Goal: Obtain resource: Download file/media

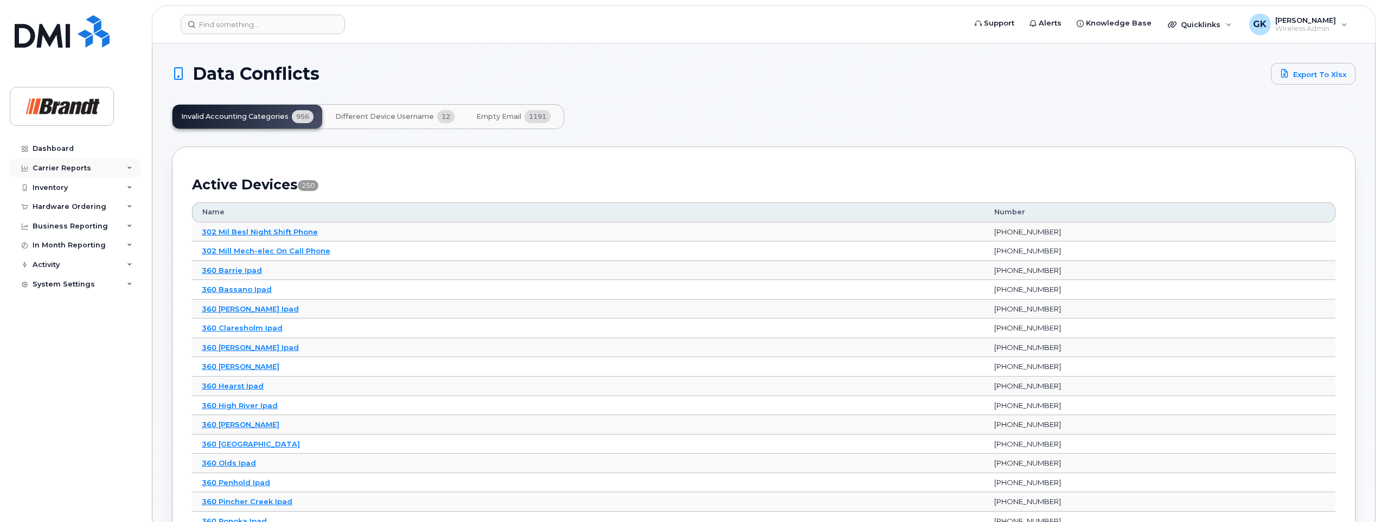
click at [129, 168] on icon at bounding box center [129, 167] width 5 height 5
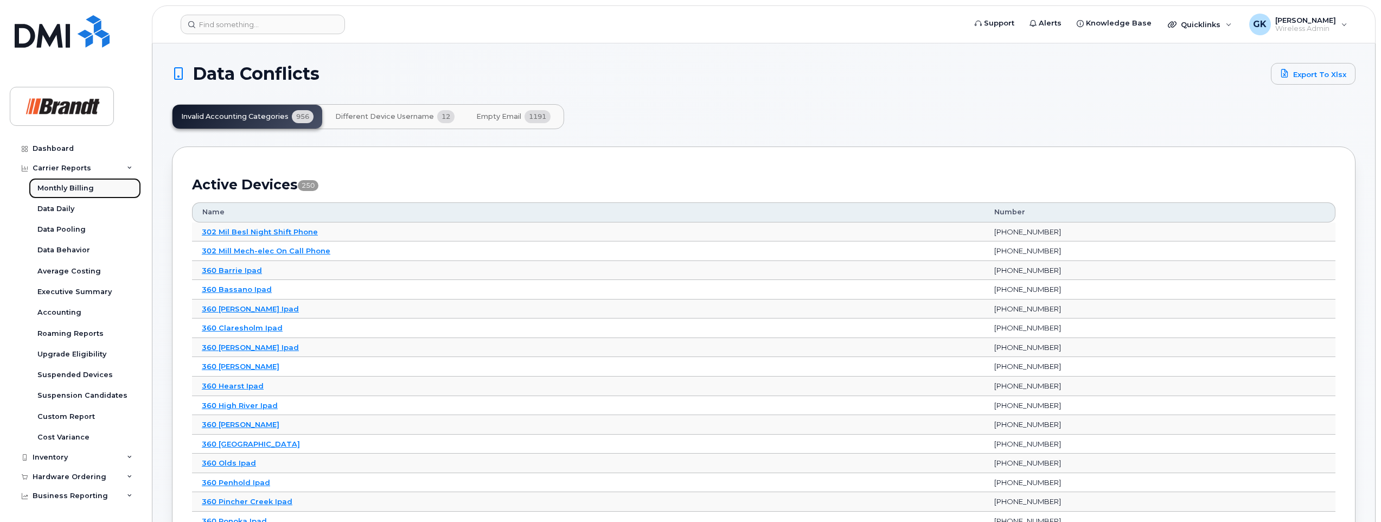
click at [76, 189] on div "Monthly Billing" at bounding box center [65, 188] width 56 height 10
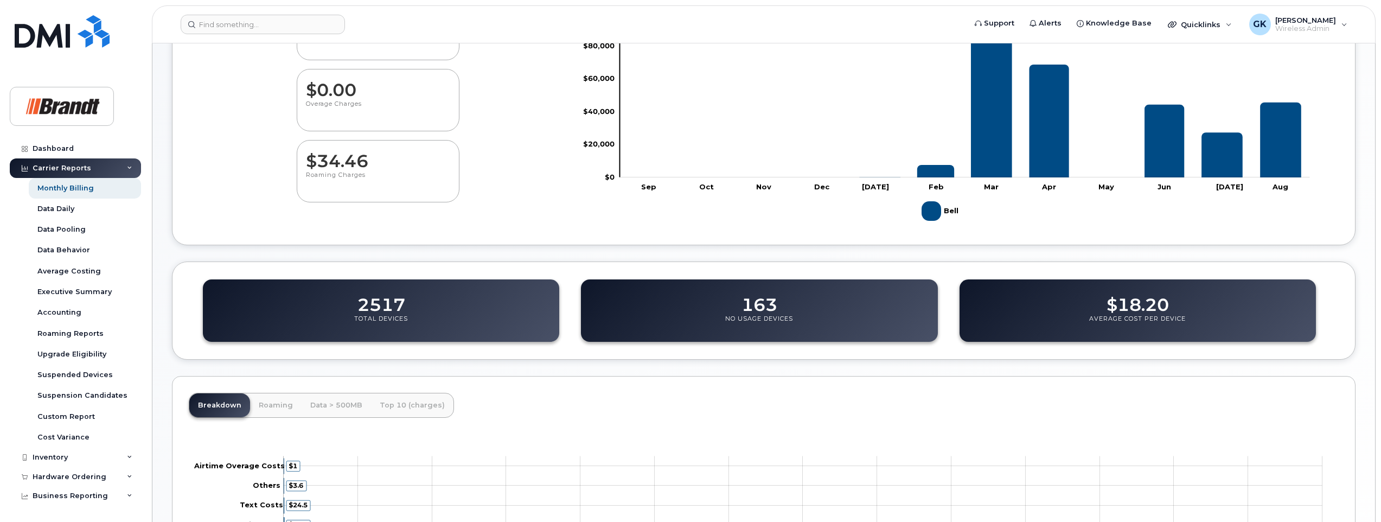
scroll to position [3, 0]
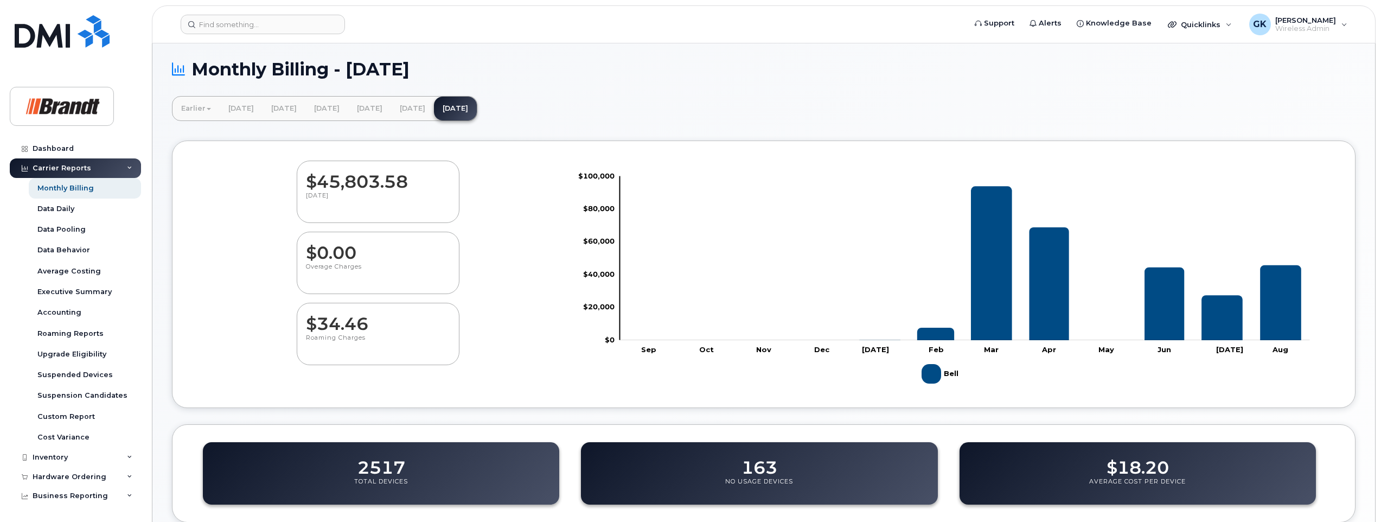
click at [392, 202] on p "August 2025" at bounding box center [378, 201] width 144 height 20
click at [434, 109] on link "July 2025" at bounding box center [412, 109] width 43 height 24
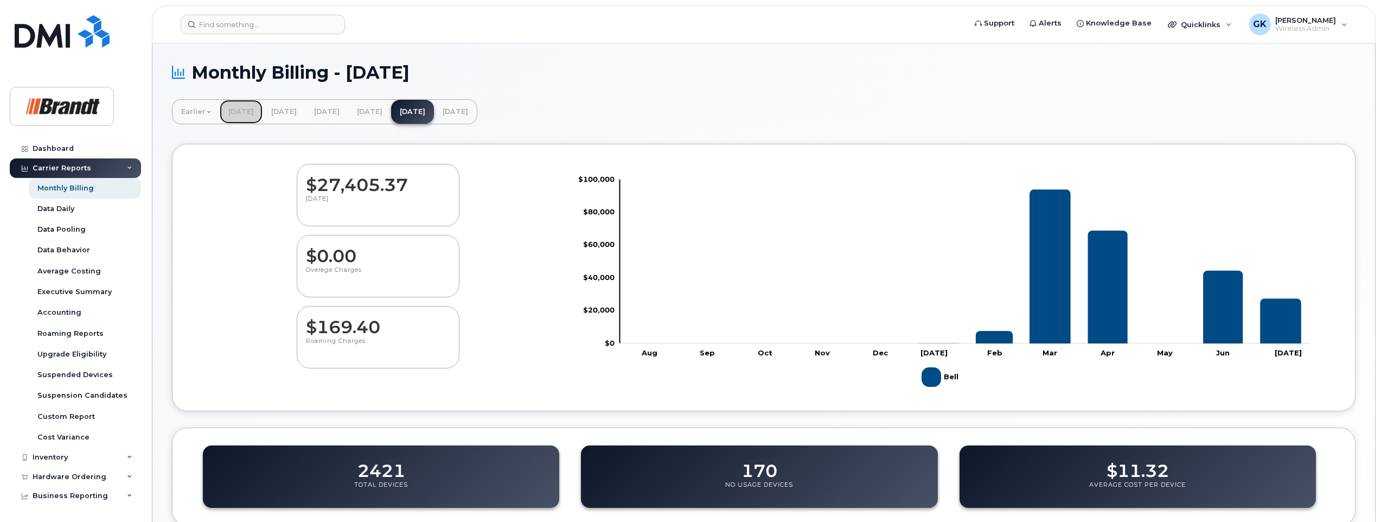
click at [247, 110] on link "[DATE]" at bounding box center [241, 112] width 43 height 24
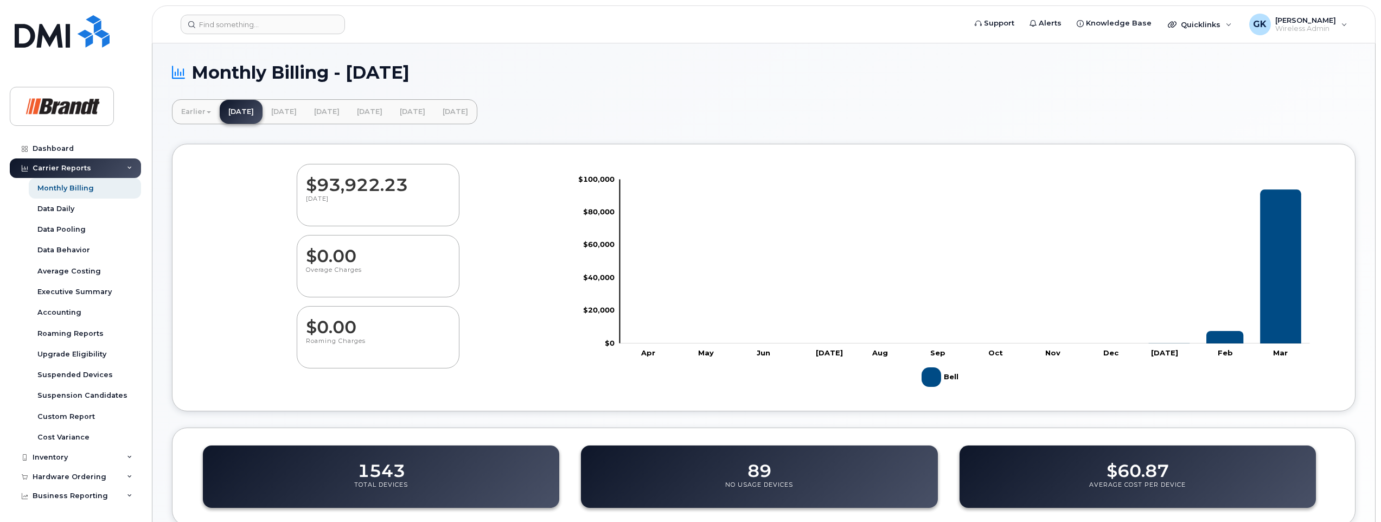
click at [359, 187] on dd "$93,922.23" at bounding box center [378, 179] width 144 height 30
click at [209, 113] on link "Earlier" at bounding box center [195, 112] width 47 height 24
click at [207, 174] on link "December 2024" at bounding box center [226, 175] width 103 height 20
click at [203, 112] on link "Earlier" at bounding box center [195, 112] width 47 height 24
click at [223, 151] on link "January 2025" at bounding box center [226, 155] width 103 height 20
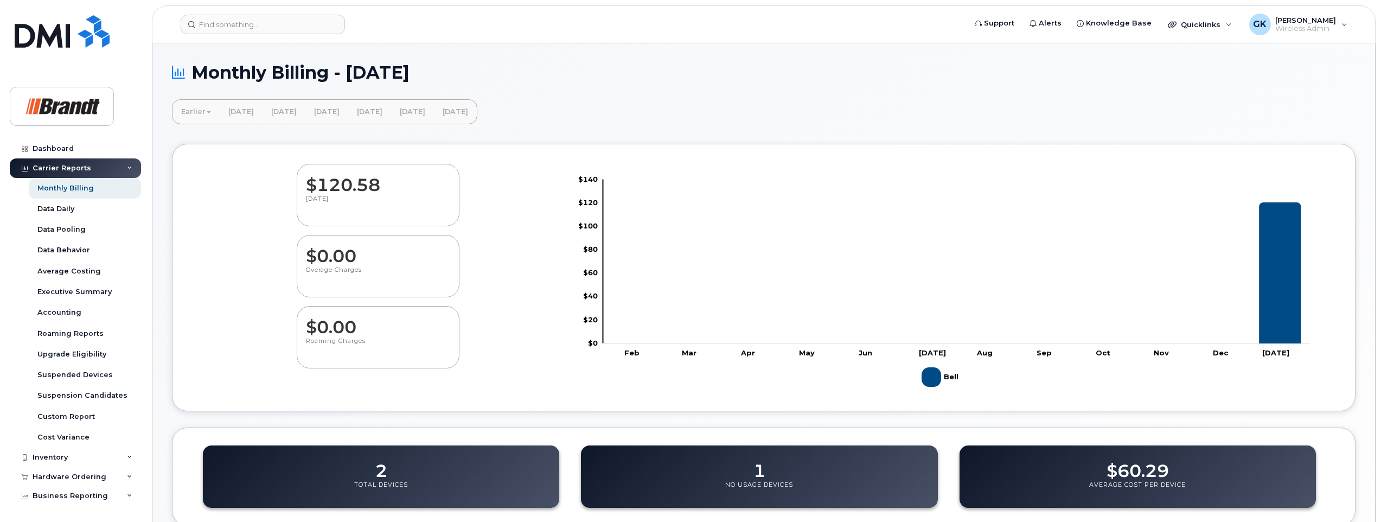
click at [210, 109] on link "Earlier" at bounding box center [195, 112] width 47 height 24
click at [210, 133] on link "February 2025" at bounding box center [226, 136] width 103 height 20
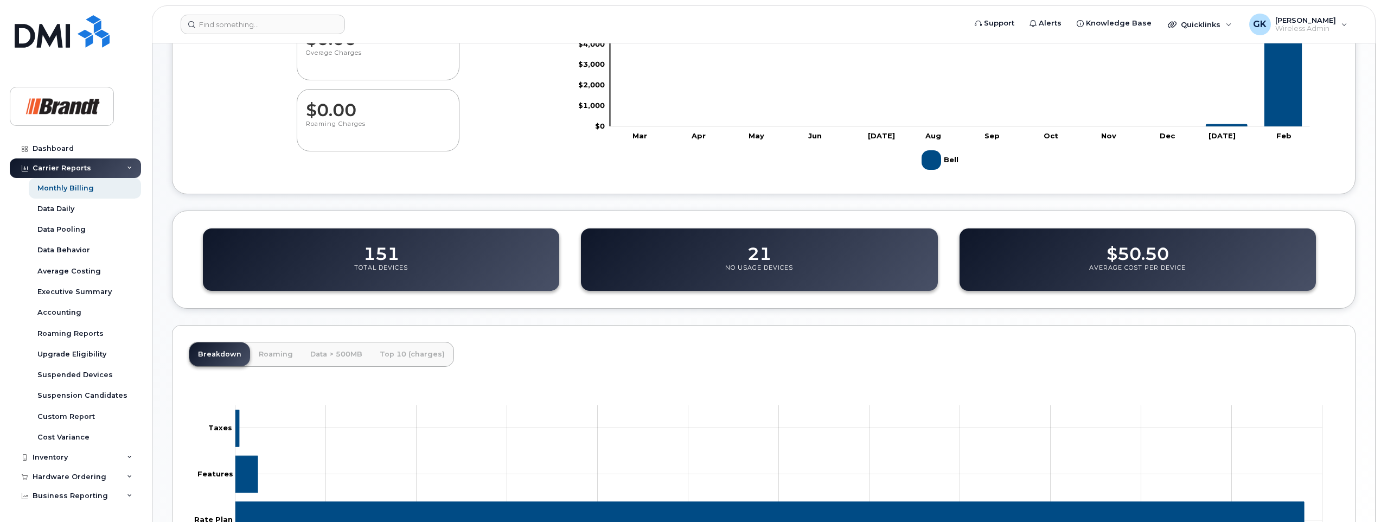
scroll to position [325, 0]
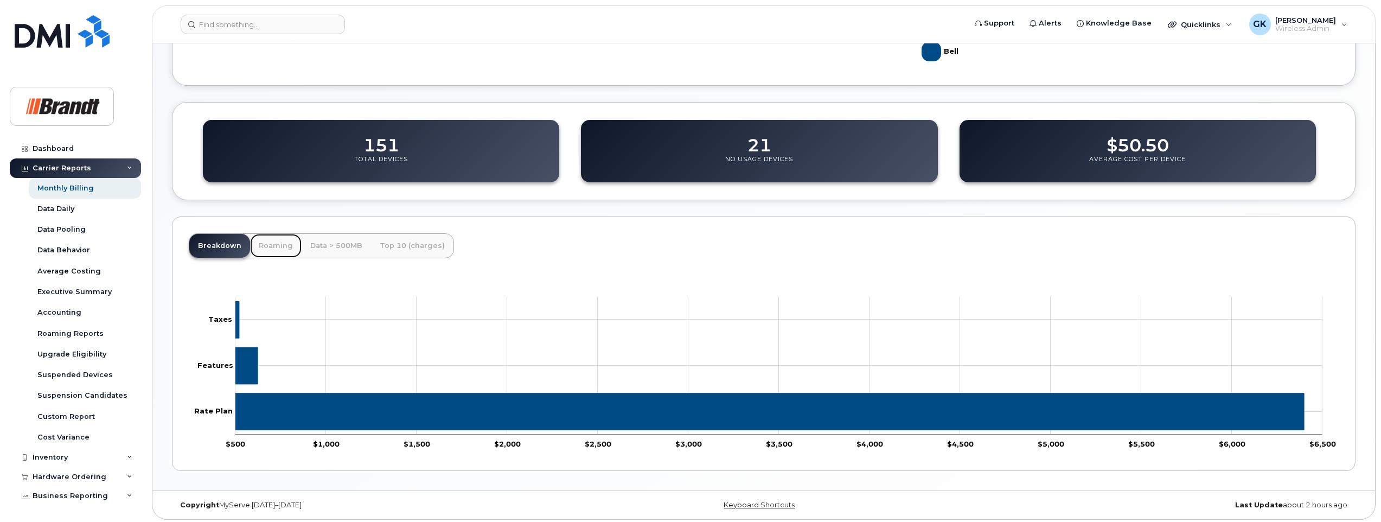
click at [269, 247] on link "Roaming" at bounding box center [276, 246] width 52 height 24
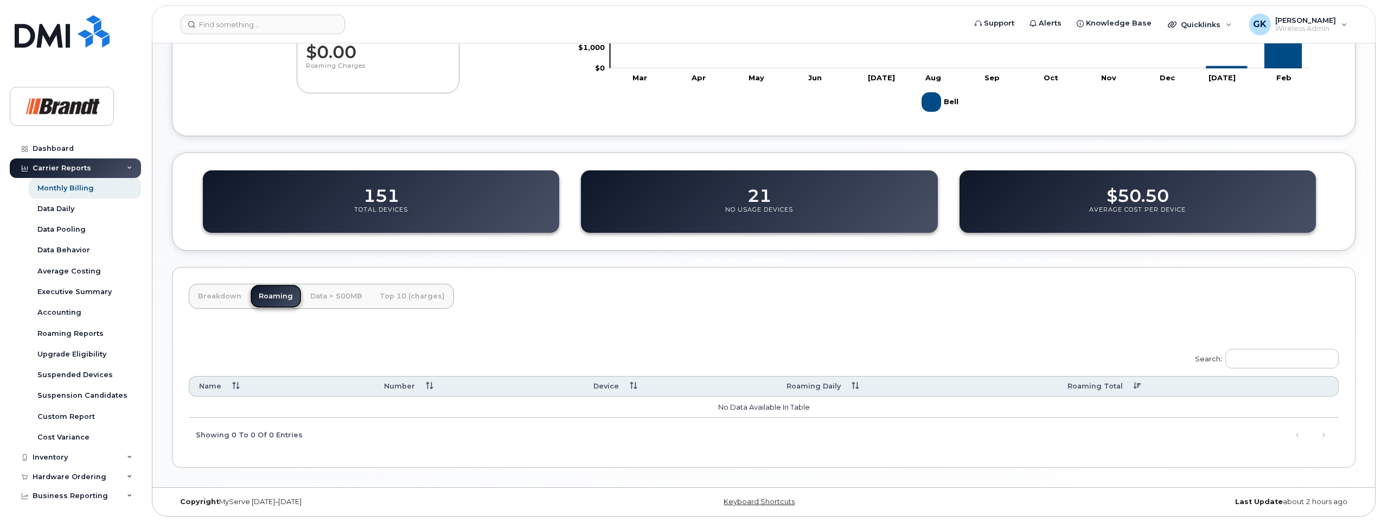
scroll to position [275, 0]
click at [225, 295] on link "Breakdown" at bounding box center [219, 296] width 61 height 24
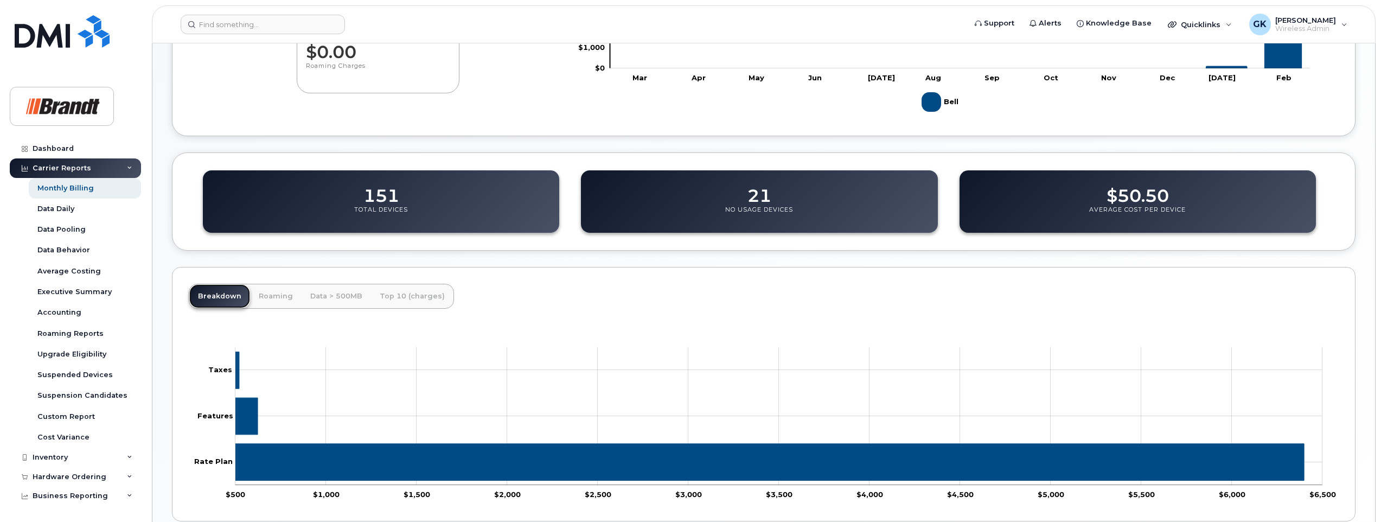
scroll to position [329, 0]
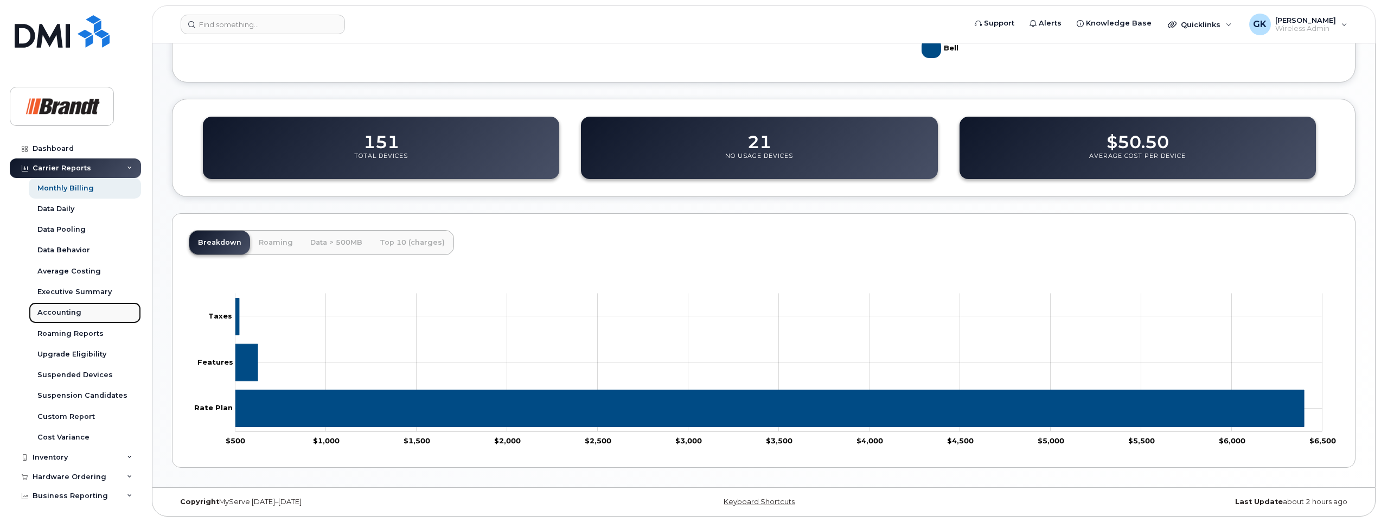
click at [66, 312] on div "Accounting" at bounding box center [59, 313] width 44 height 10
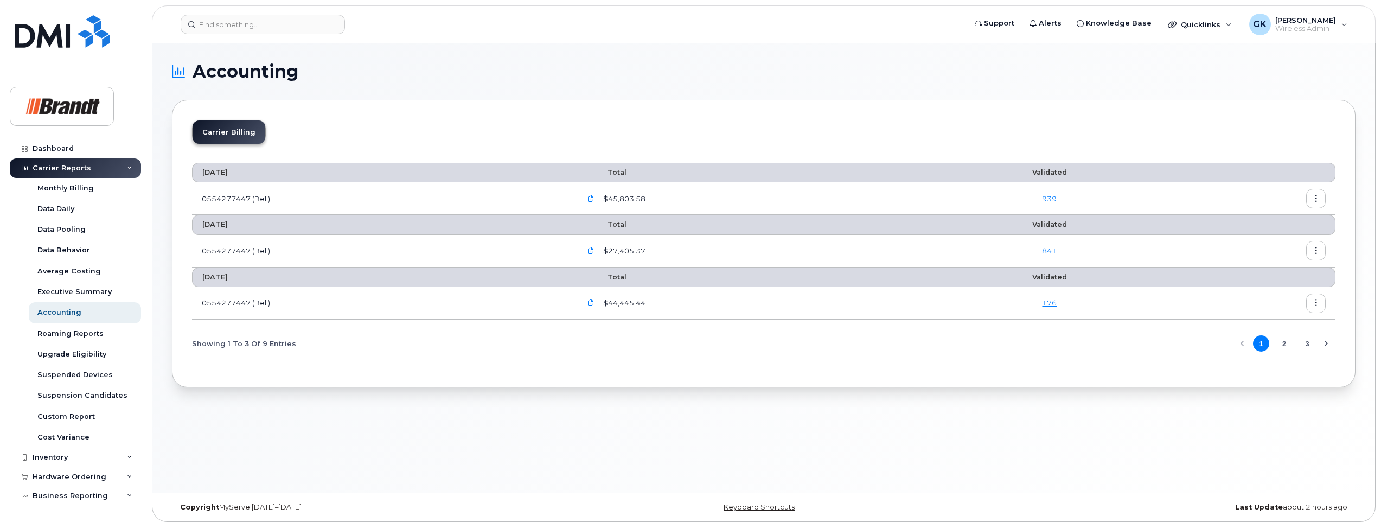
click at [1307, 344] on button "3" at bounding box center [1307, 343] width 16 height 16
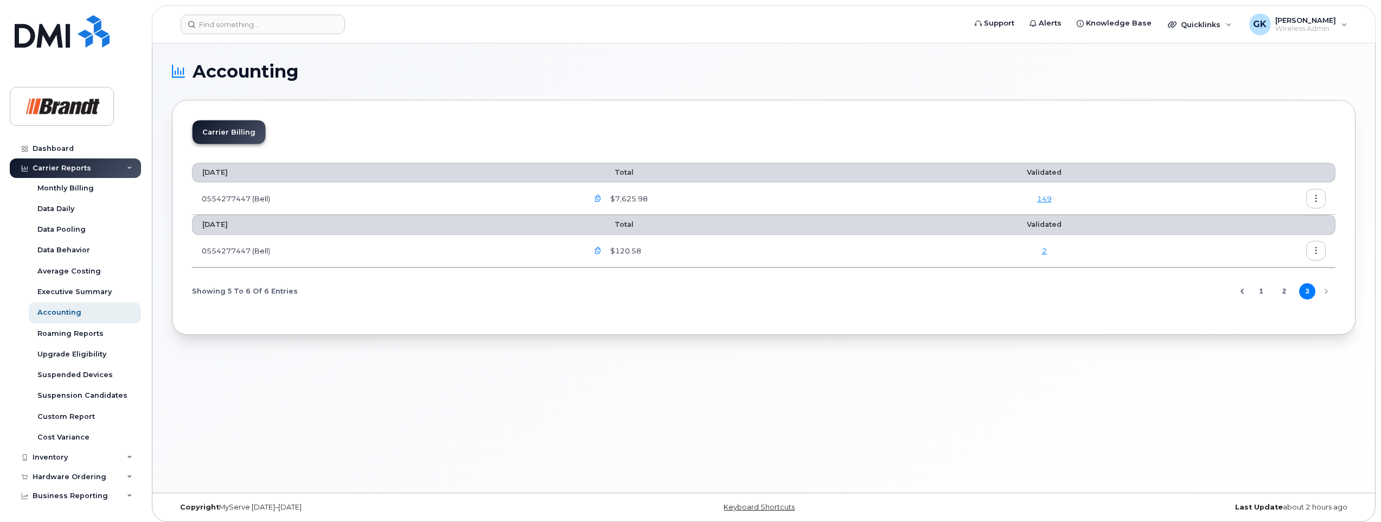
click at [1315, 252] on icon "button" at bounding box center [1316, 250] width 7 height 7
click at [1268, 275] on span "Details" at bounding box center [1260, 274] width 30 height 10
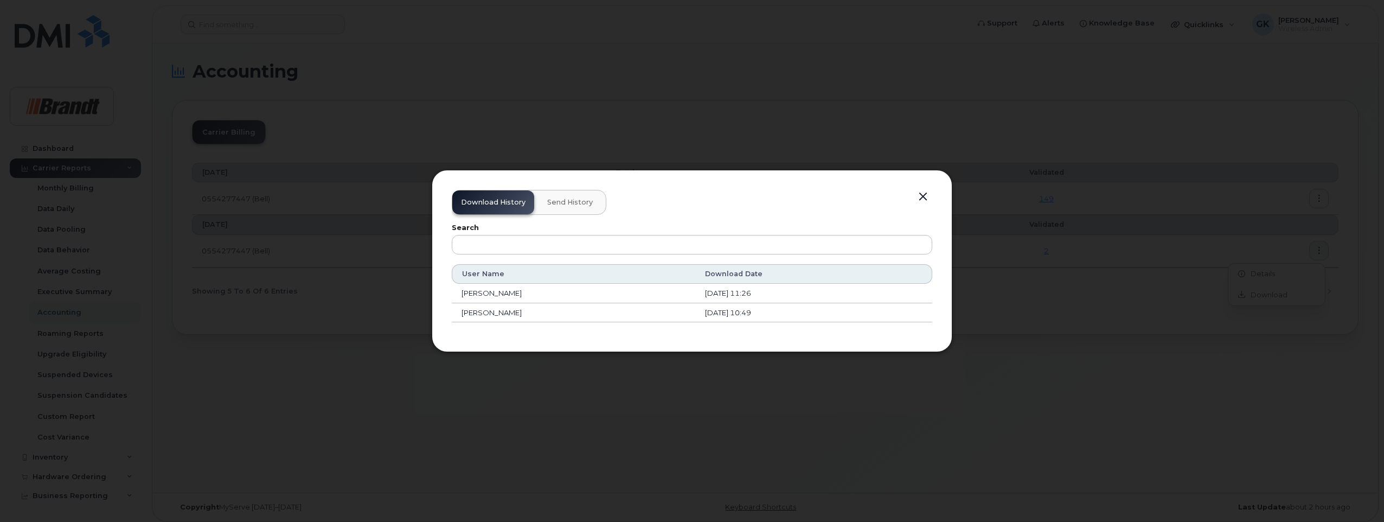
click at [925, 197] on button "button" at bounding box center [923, 196] width 16 height 15
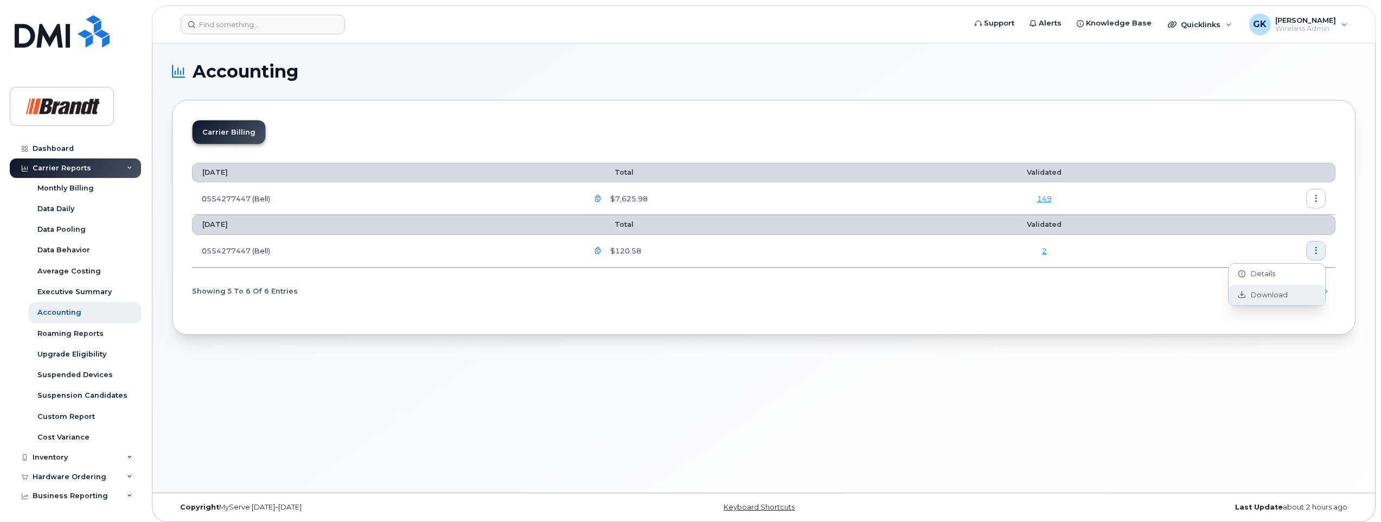
click at [1270, 294] on span "Download" at bounding box center [1266, 295] width 42 height 10
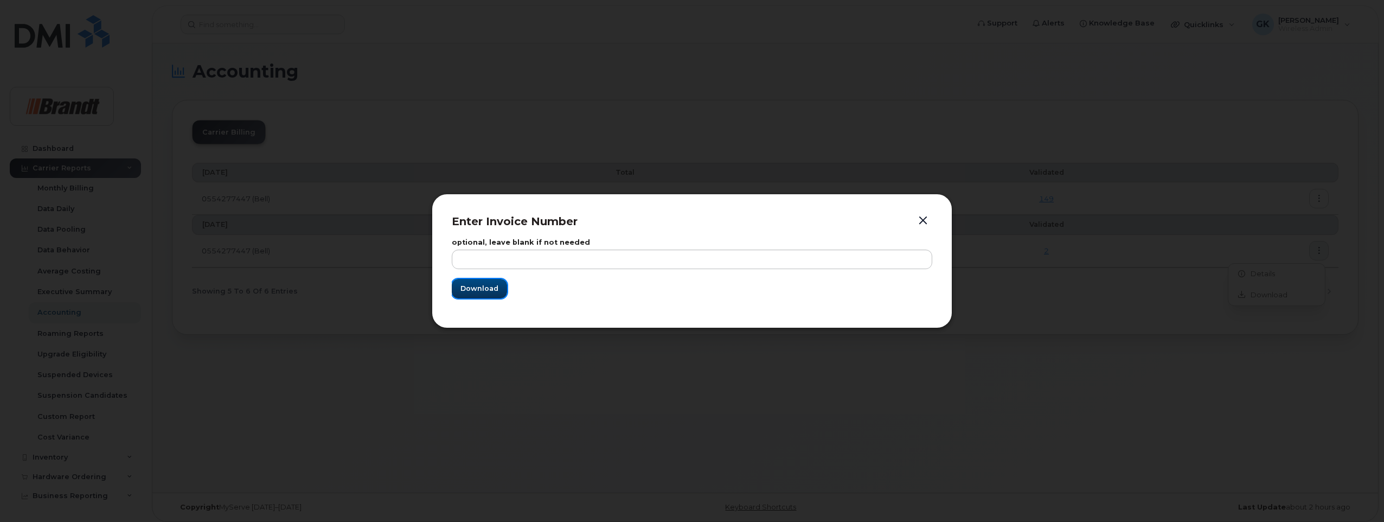
click at [490, 285] on span "Download" at bounding box center [480, 288] width 38 height 10
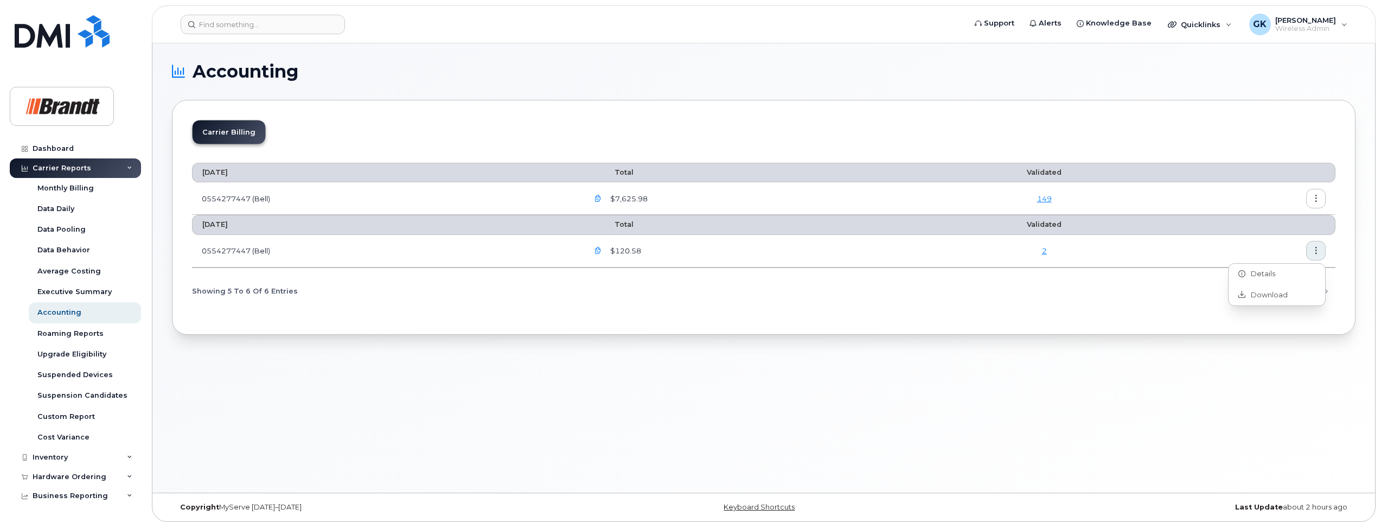
click at [1313, 197] on icon "button" at bounding box center [1316, 198] width 7 height 7
click at [1262, 242] on span "Download" at bounding box center [1266, 243] width 42 height 10
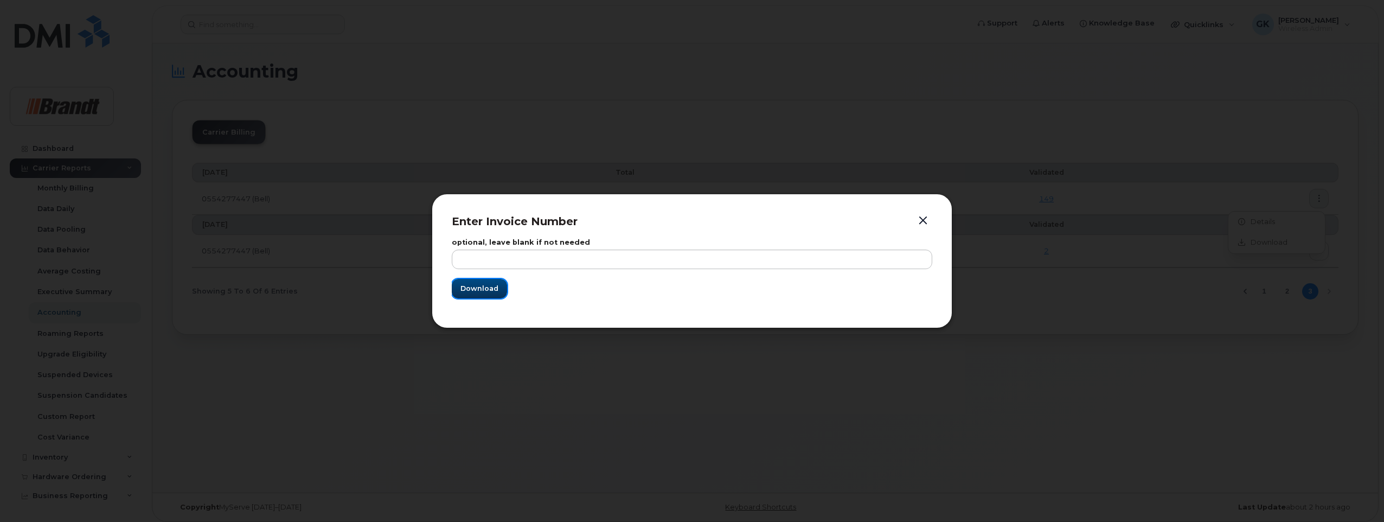
click at [472, 287] on span "Download" at bounding box center [480, 288] width 38 height 10
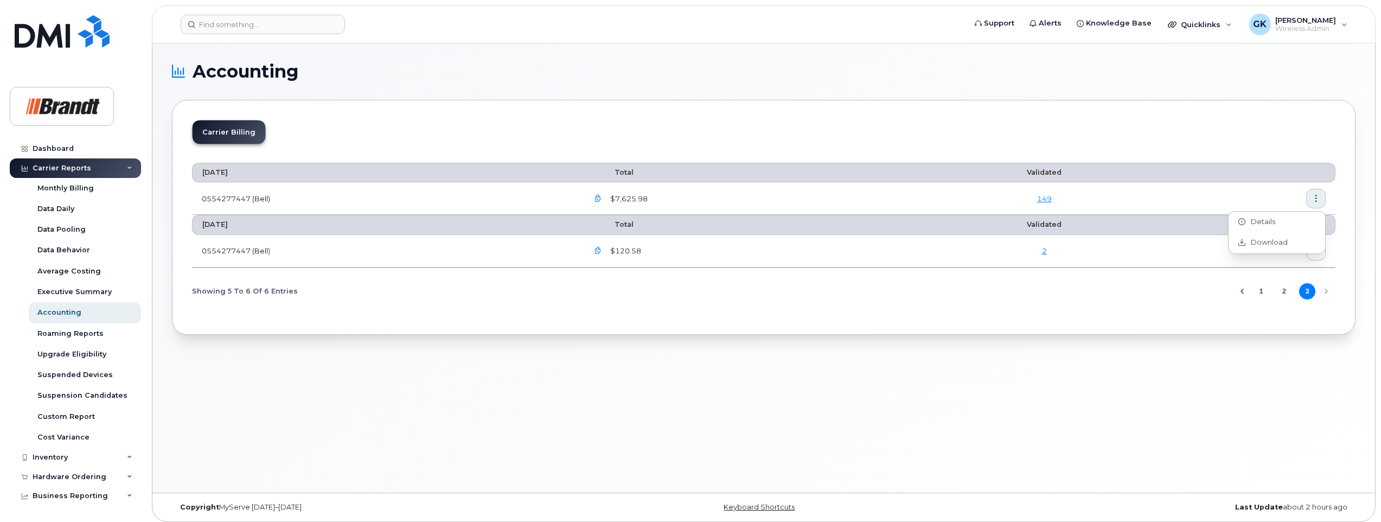
click at [1284, 292] on button "2" at bounding box center [1284, 291] width 16 height 16
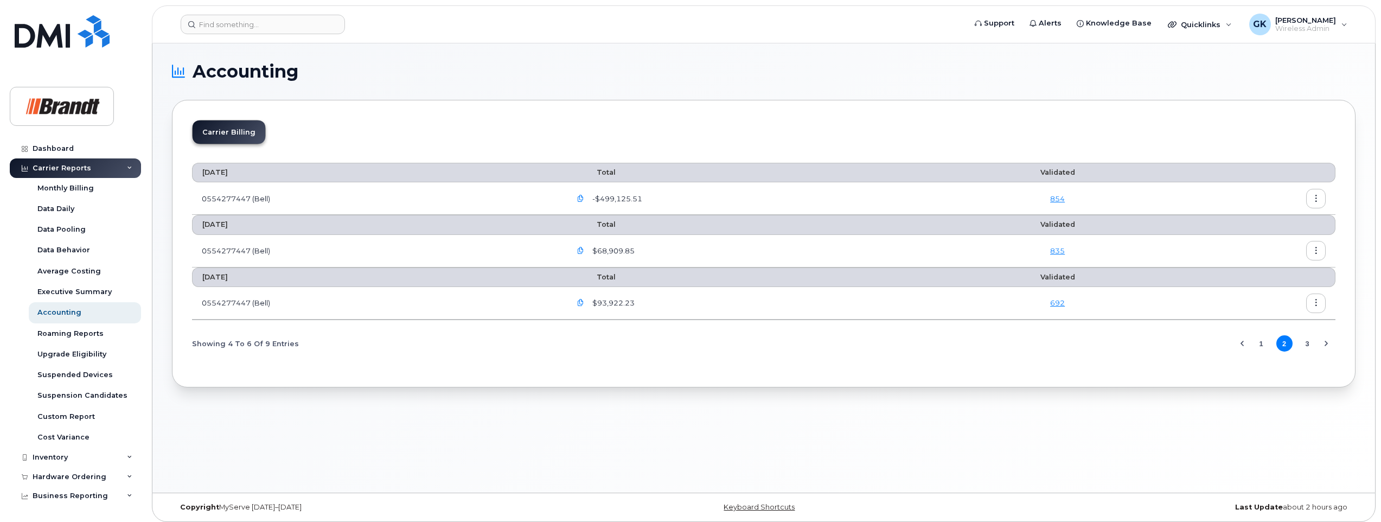
click at [1315, 301] on icon "button" at bounding box center [1316, 302] width 7 height 7
click at [1262, 350] on span "Download" at bounding box center [1266, 347] width 42 height 10
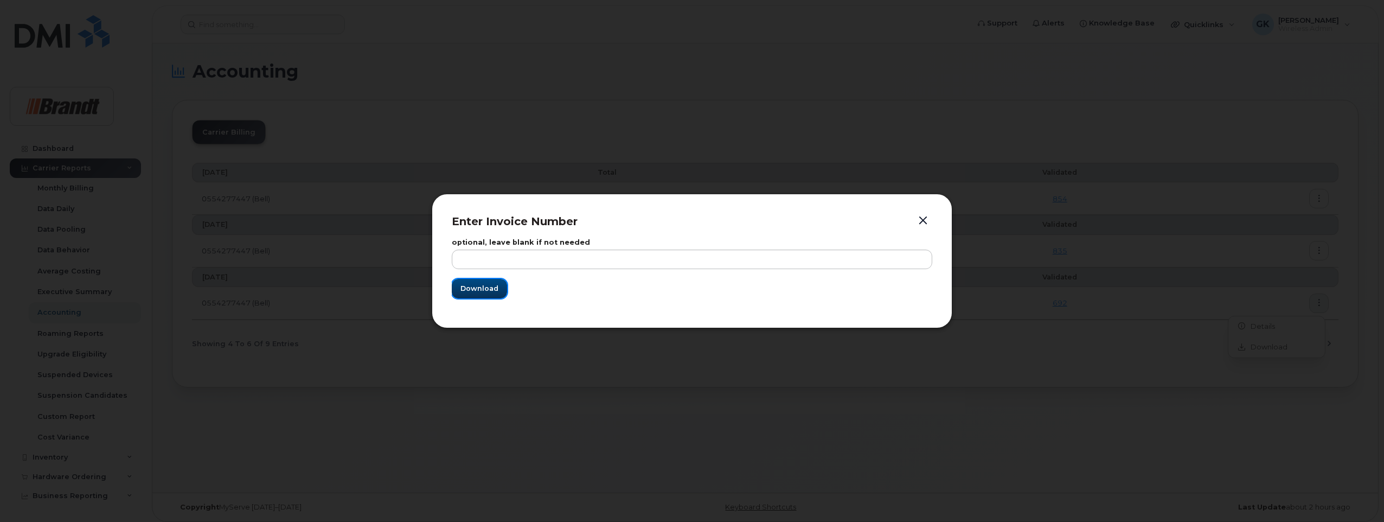
click at [474, 285] on span "Download" at bounding box center [480, 288] width 38 height 10
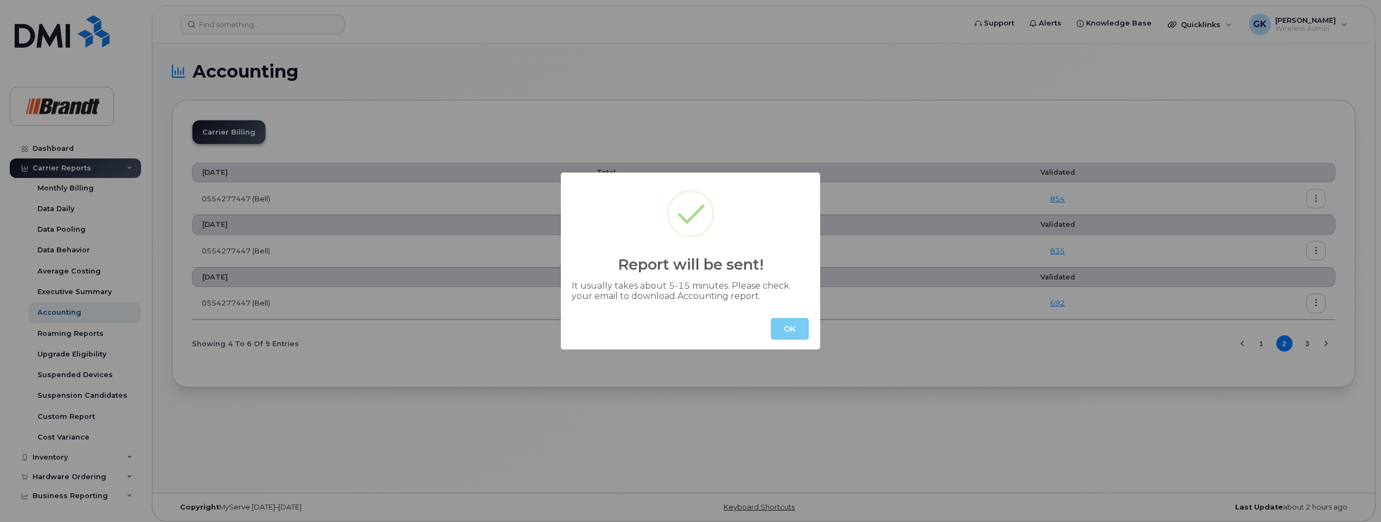
click at [785, 331] on button "OK" at bounding box center [790, 329] width 38 height 22
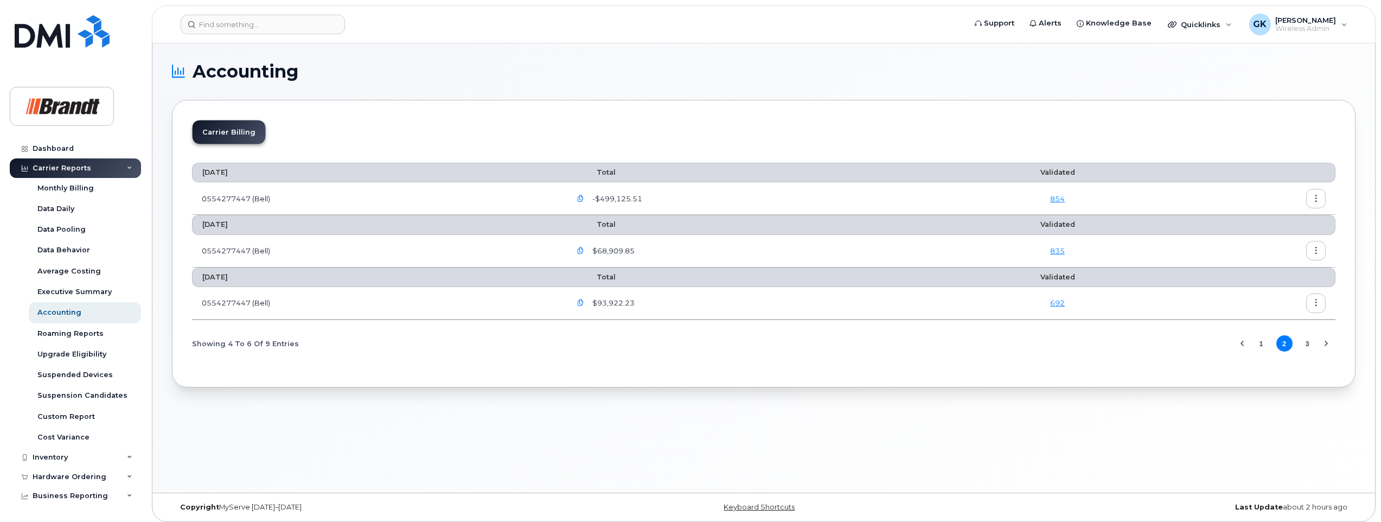
click at [1319, 303] on icon "button" at bounding box center [1316, 302] width 7 height 7
click at [1264, 345] on span "Download" at bounding box center [1266, 347] width 42 height 10
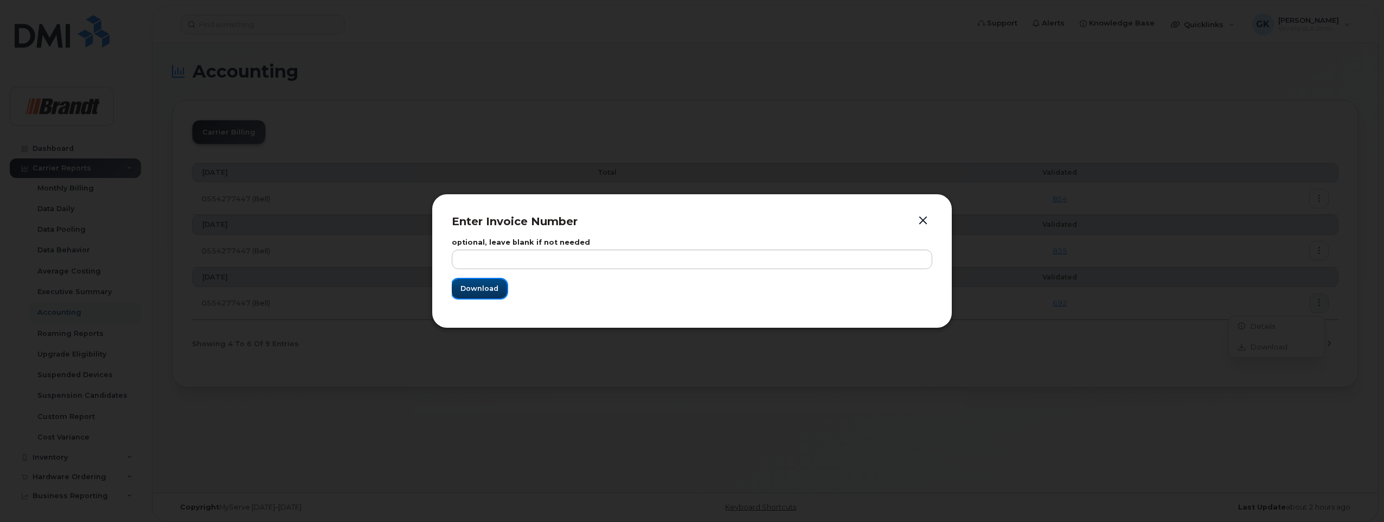
click at [482, 287] on span "Download" at bounding box center [480, 288] width 38 height 10
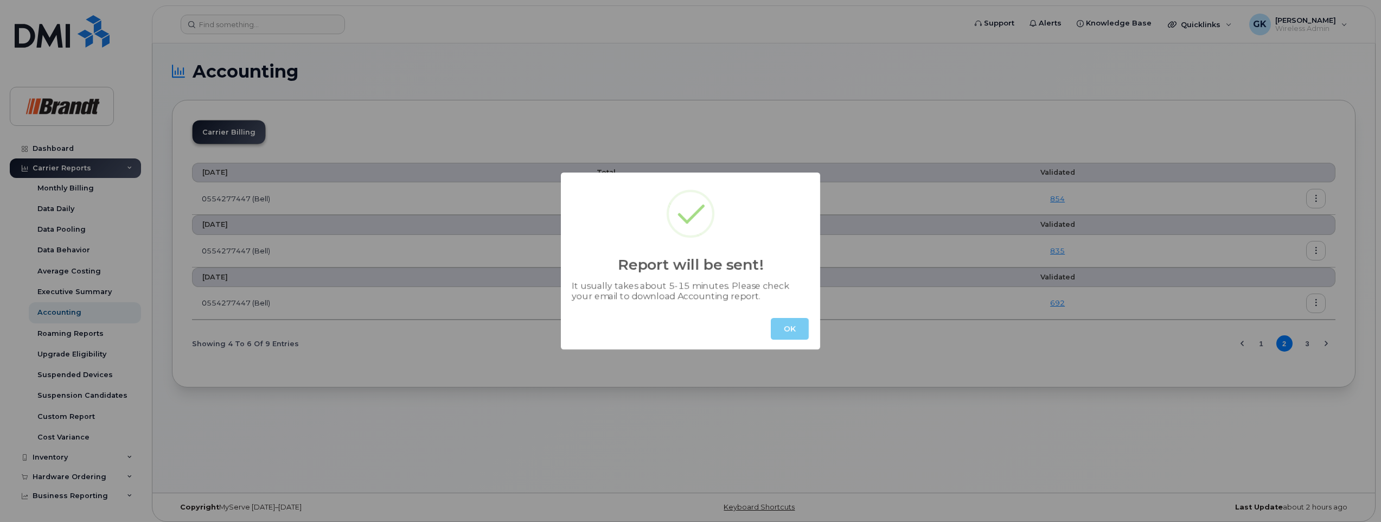
click at [798, 326] on button "OK" at bounding box center [790, 329] width 38 height 22
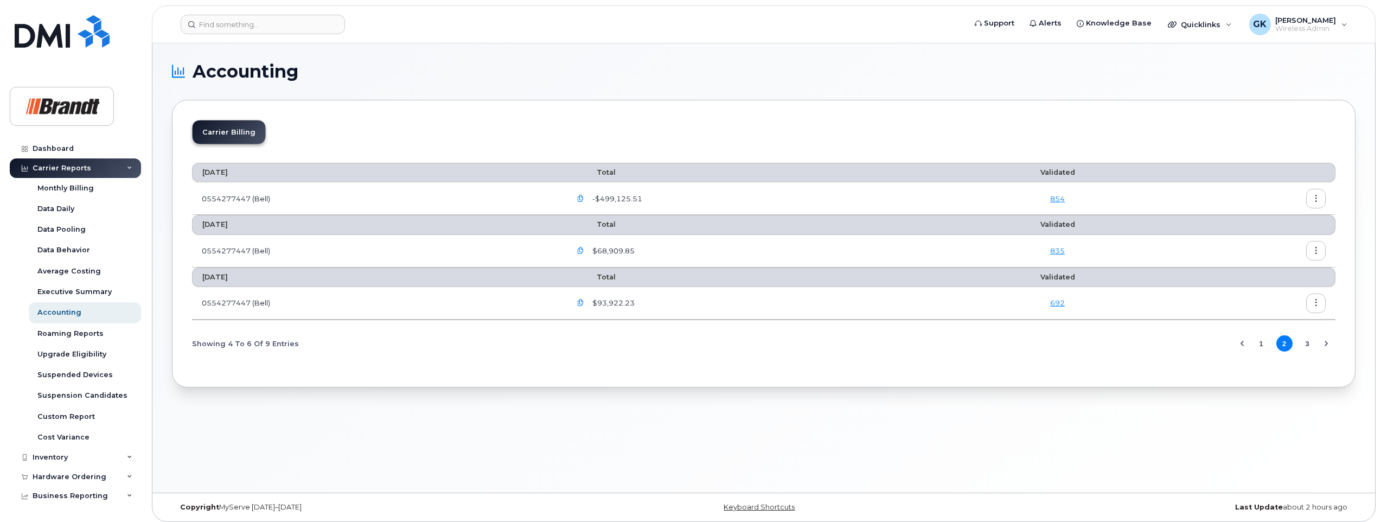
click at [1319, 249] on icon "button" at bounding box center [1316, 250] width 7 height 7
click at [1265, 296] on span "Download" at bounding box center [1266, 295] width 42 height 10
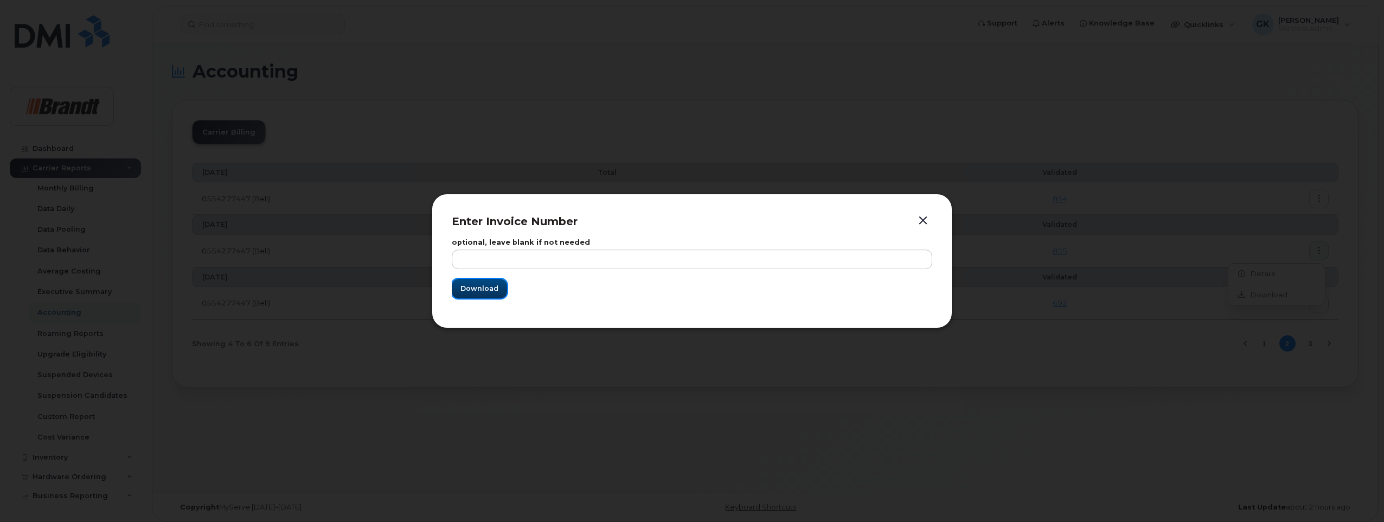
click at [476, 285] on span "Download" at bounding box center [480, 288] width 38 height 10
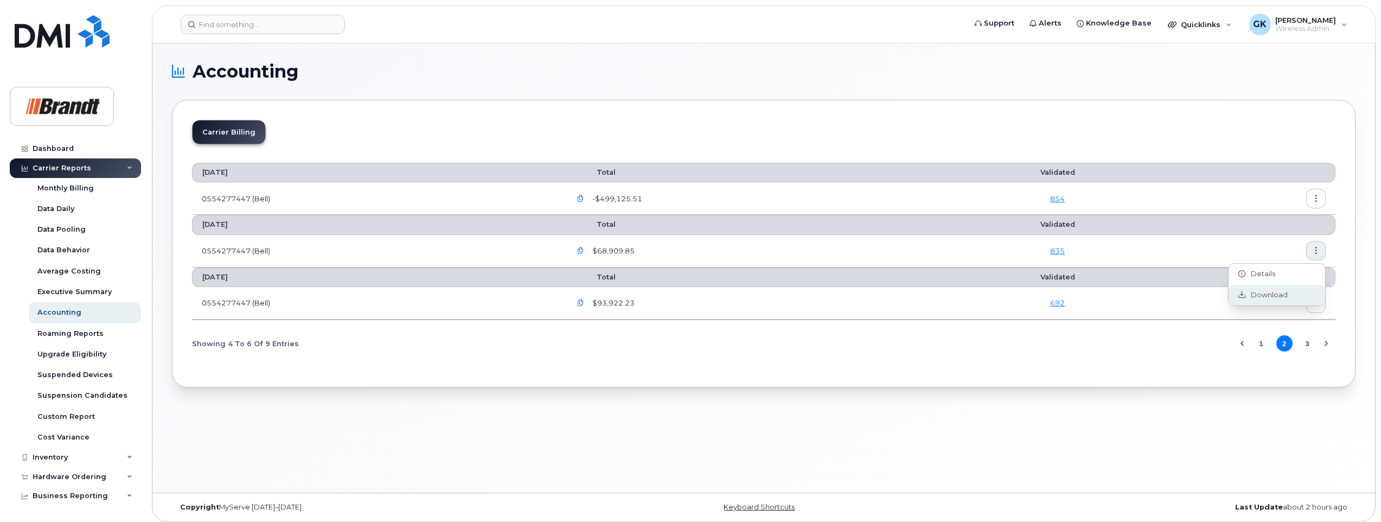
click at [1279, 295] on span "Download" at bounding box center [1266, 295] width 42 height 10
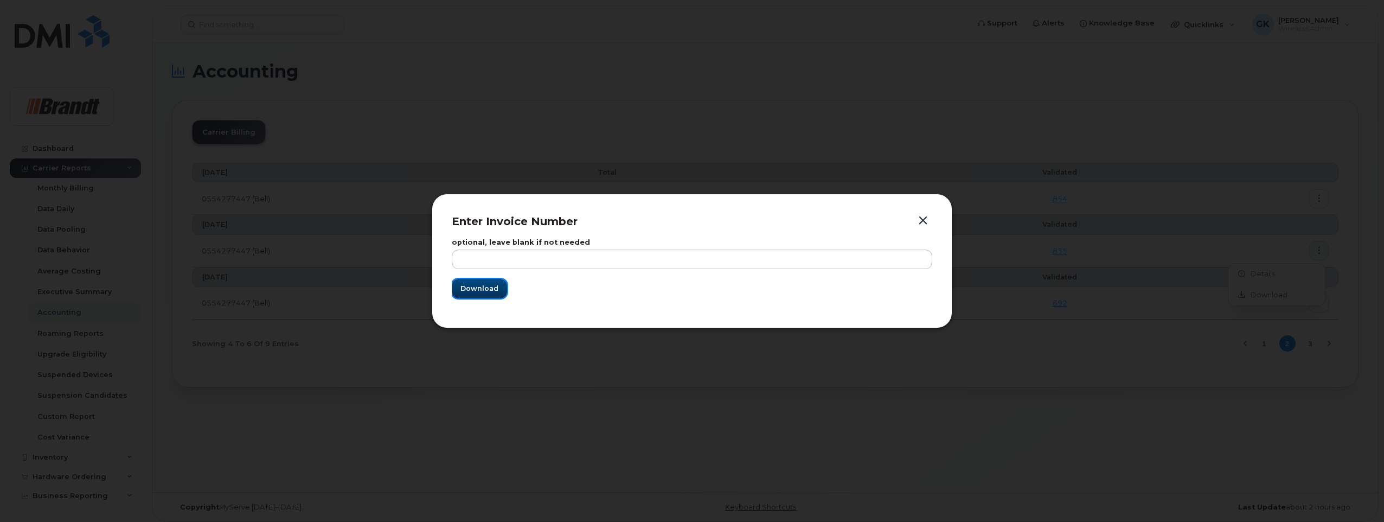
click at [477, 288] on span "Download" at bounding box center [480, 288] width 38 height 10
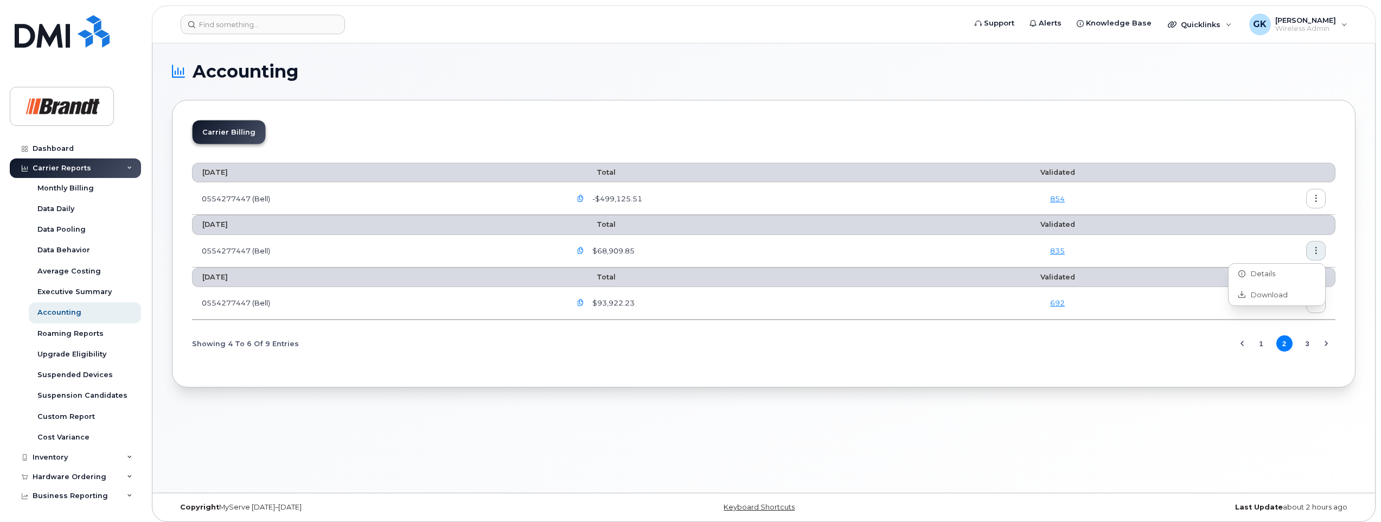
click at [1318, 197] on icon "button" at bounding box center [1316, 198] width 7 height 7
click at [1268, 243] on span "Download" at bounding box center [1266, 243] width 42 height 10
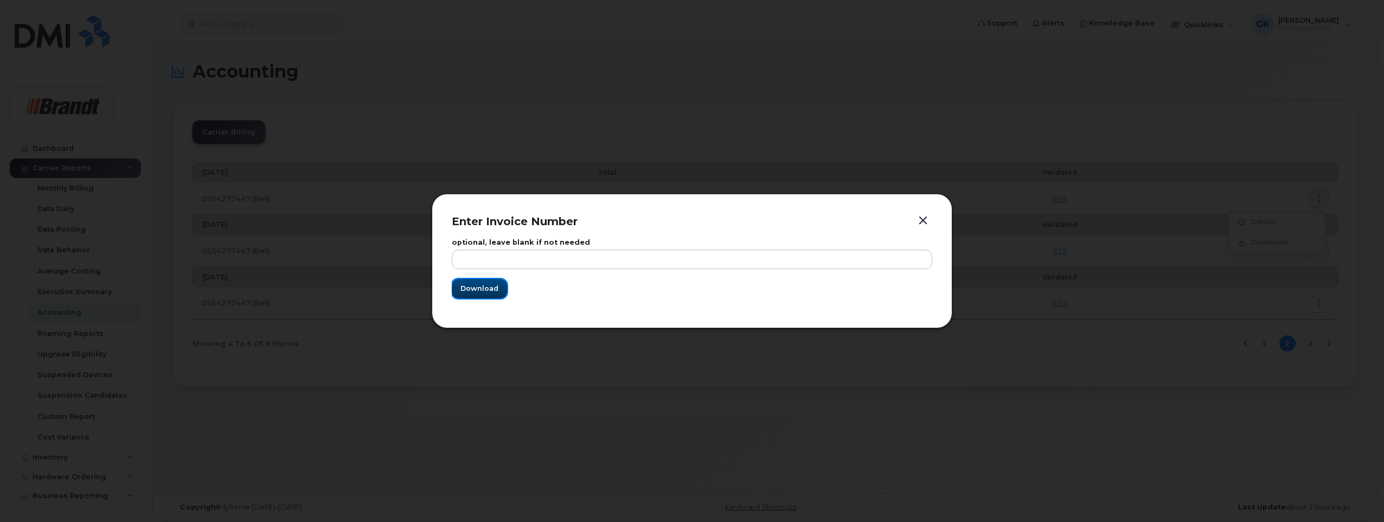
click at [474, 283] on span "Download" at bounding box center [480, 288] width 38 height 10
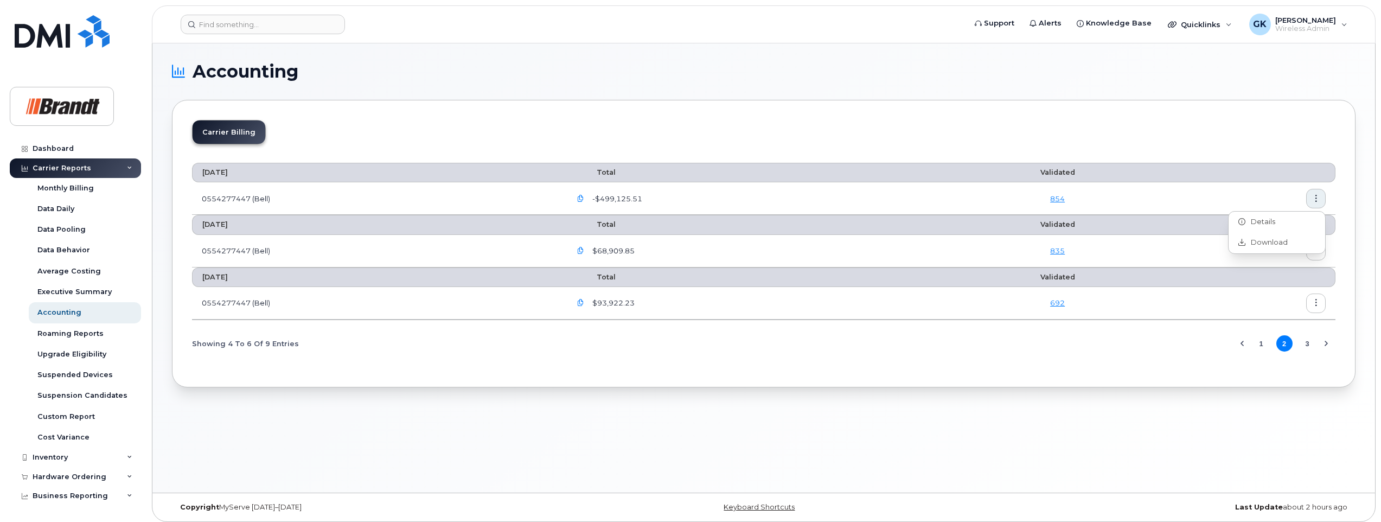
click at [1261, 345] on button "1" at bounding box center [1261, 343] width 16 height 16
click at [1318, 303] on icon "button" at bounding box center [1316, 302] width 7 height 7
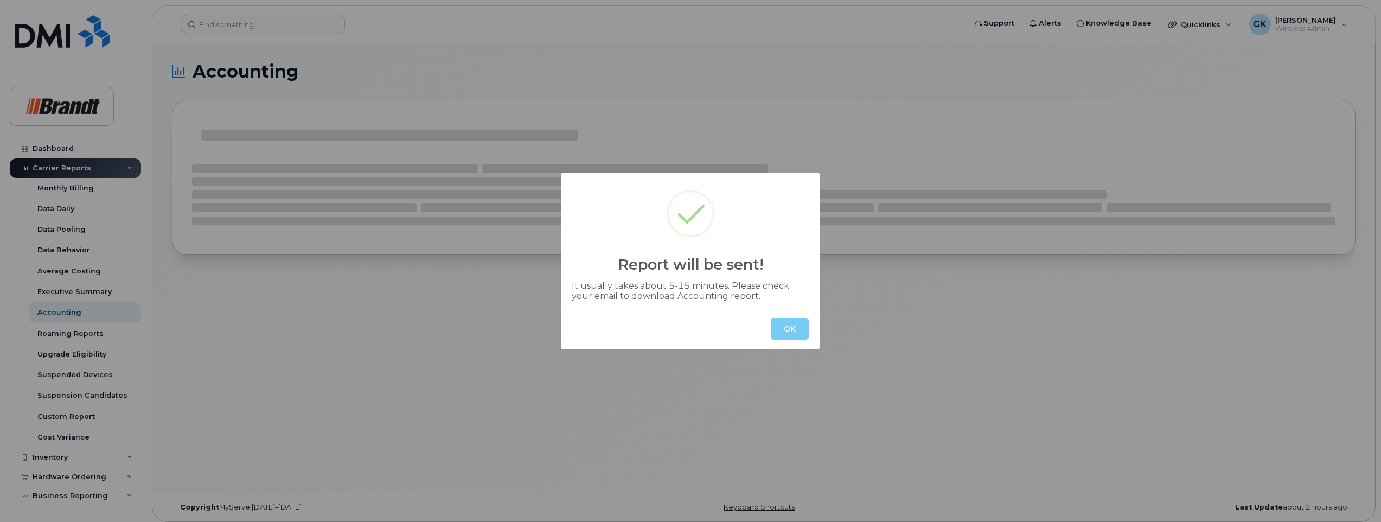
click at [784, 325] on button "OK" at bounding box center [790, 329] width 38 height 22
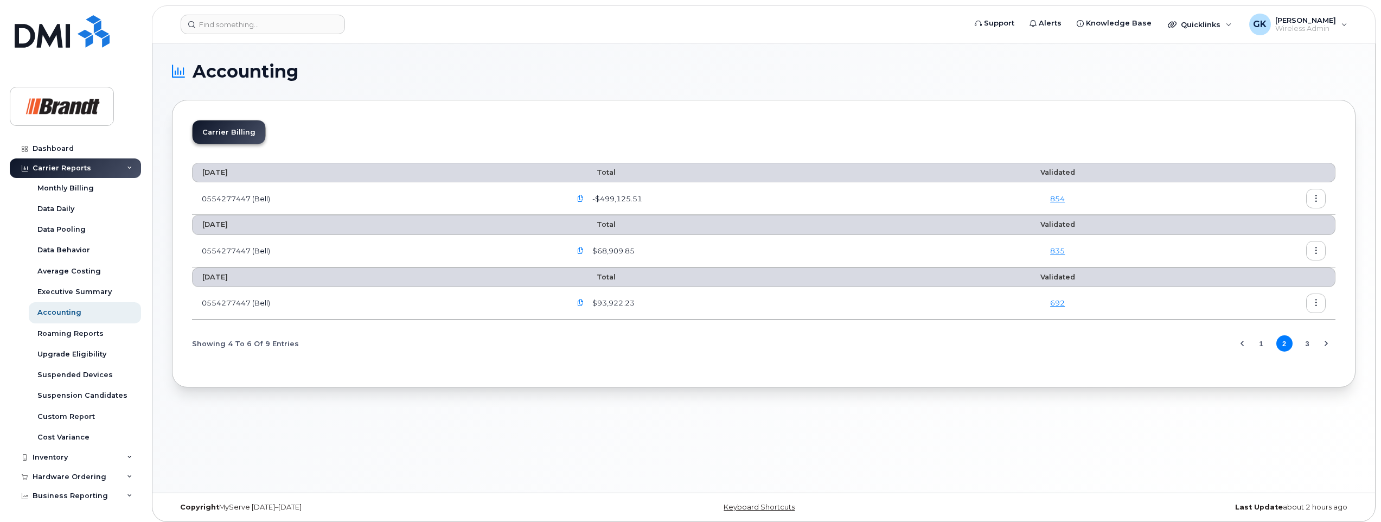
click at [1260, 342] on button "1" at bounding box center [1261, 343] width 16 height 16
click at [1313, 302] on icon "button" at bounding box center [1316, 302] width 7 height 7
click at [1262, 342] on span "Download" at bounding box center [1266, 347] width 42 height 10
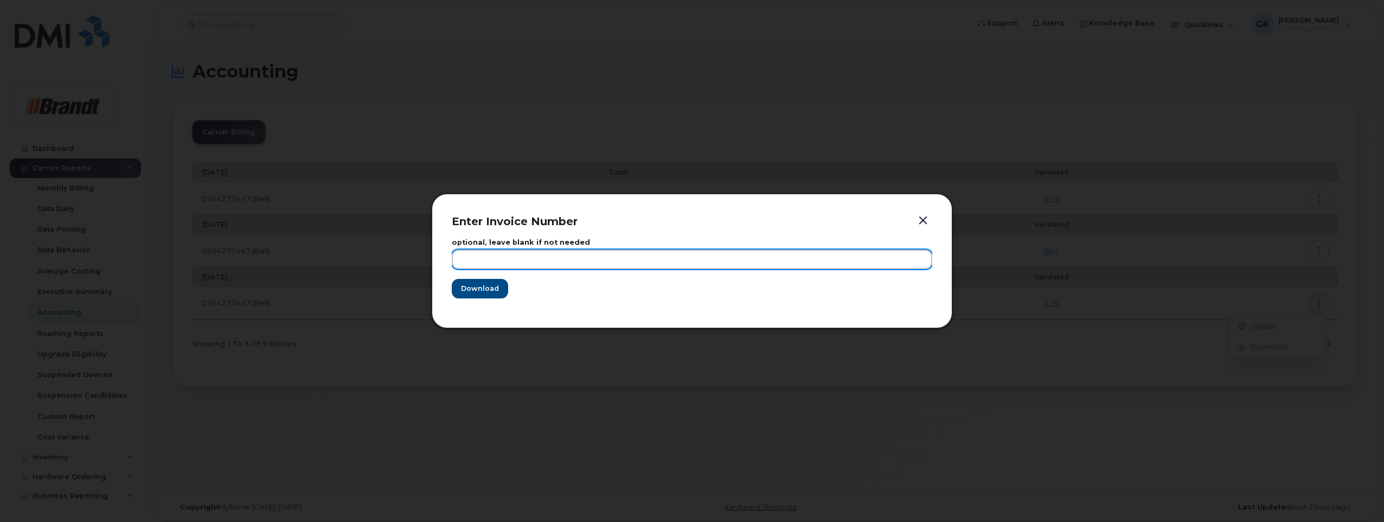
click at [562, 258] on input "text" at bounding box center [692, 260] width 481 height 20
type input "jUNE 2025"
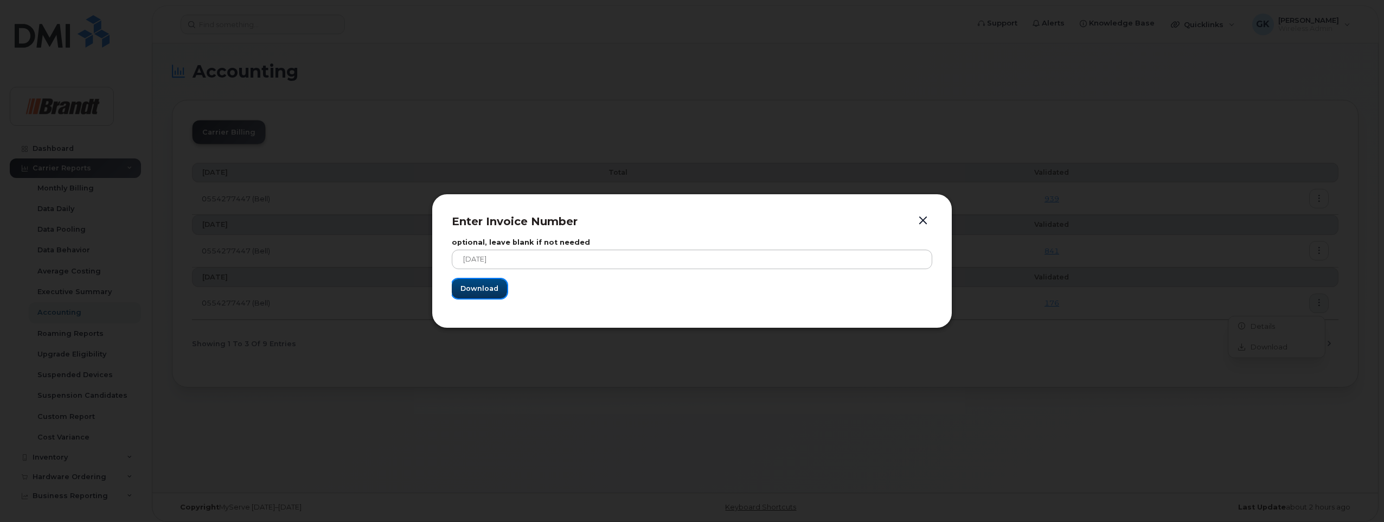
click at [493, 297] on button "Download" at bounding box center [479, 289] width 55 height 20
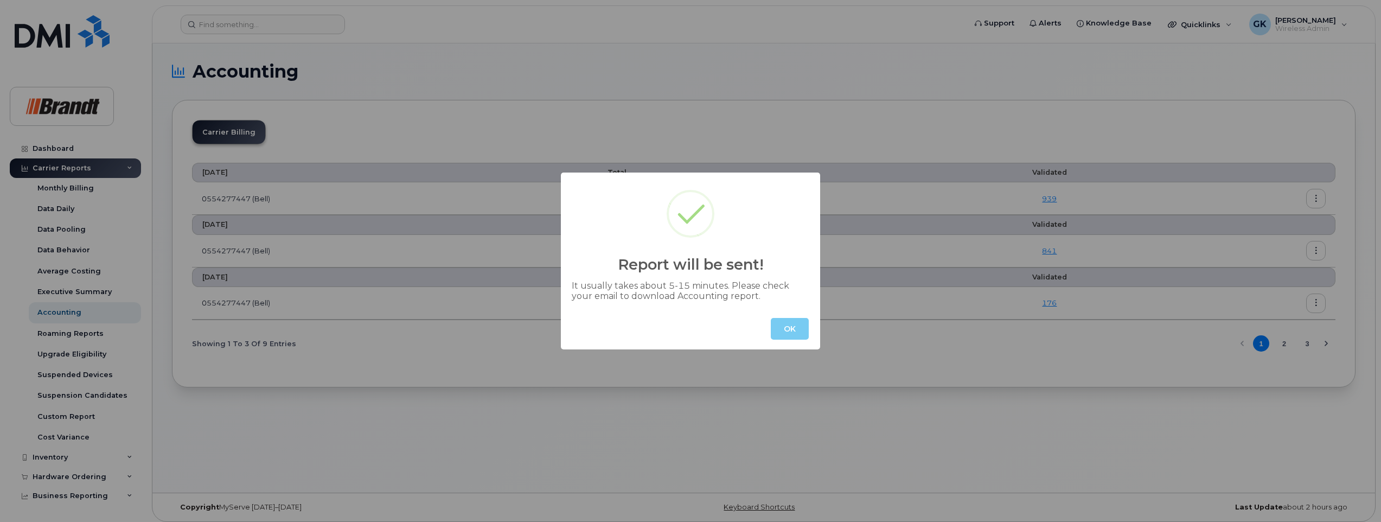
click at [797, 332] on button "OK" at bounding box center [790, 329] width 38 height 22
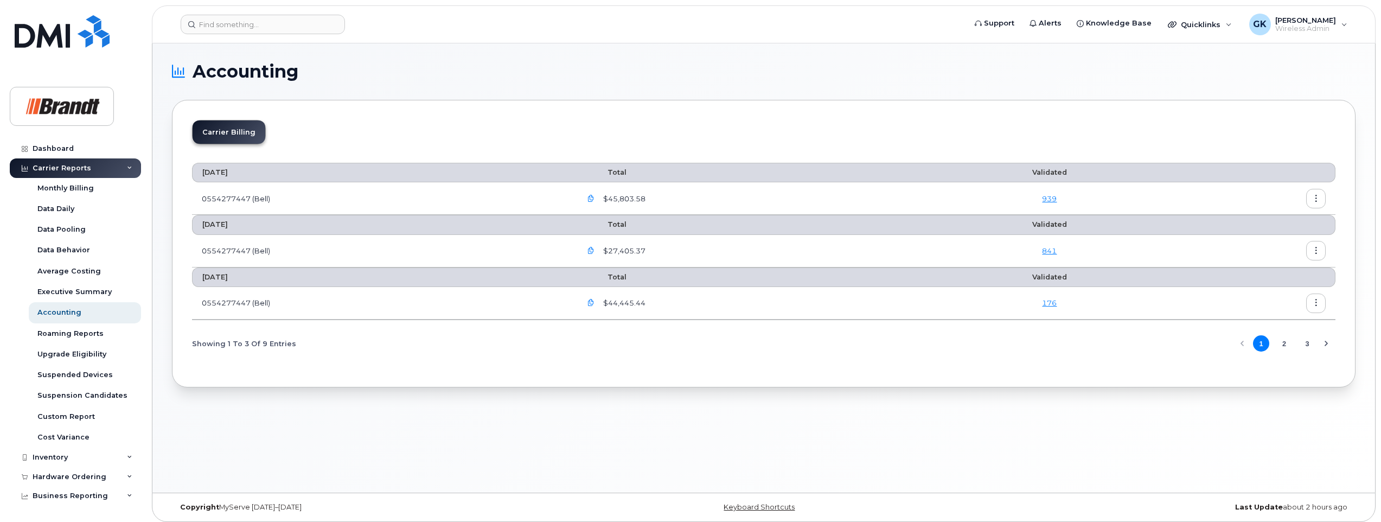
click at [1316, 250] on icon "button" at bounding box center [1316, 250] width 7 height 7
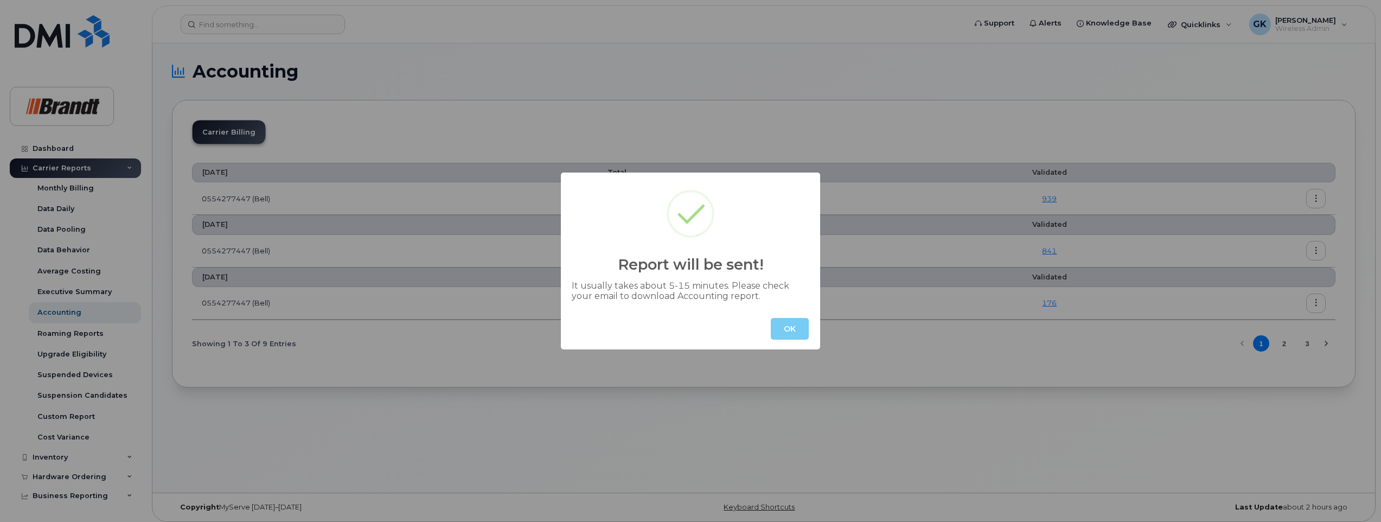
click at [790, 329] on button "OK" at bounding box center [790, 329] width 38 height 22
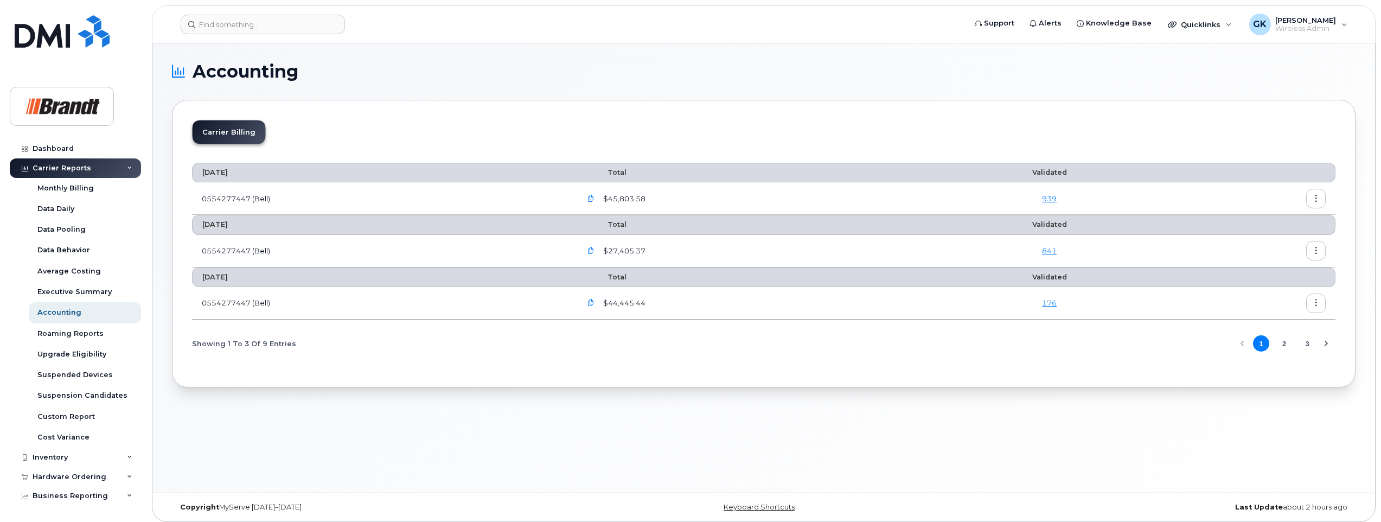
click at [1316, 197] on icon "button" at bounding box center [1316, 198] width 7 height 7
click at [1258, 243] on span "Download" at bounding box center [1266, 243] width 42 height 10
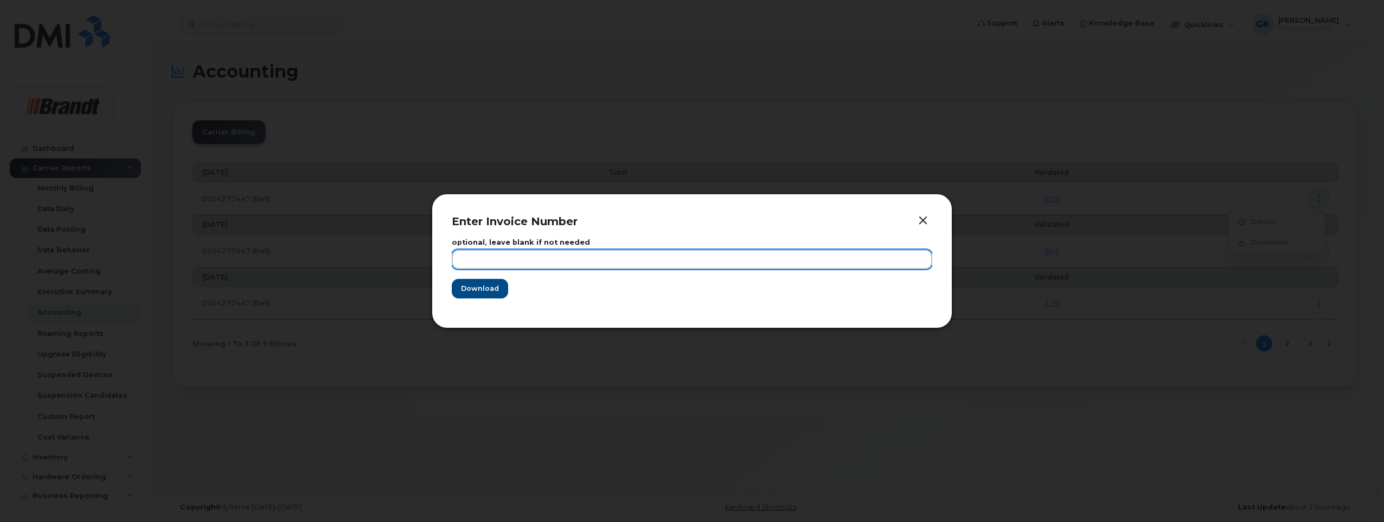
click at [647, 259] on input "text" at bounding box center [692, 260] width 481 height 20
type input "aUGUST 2025"
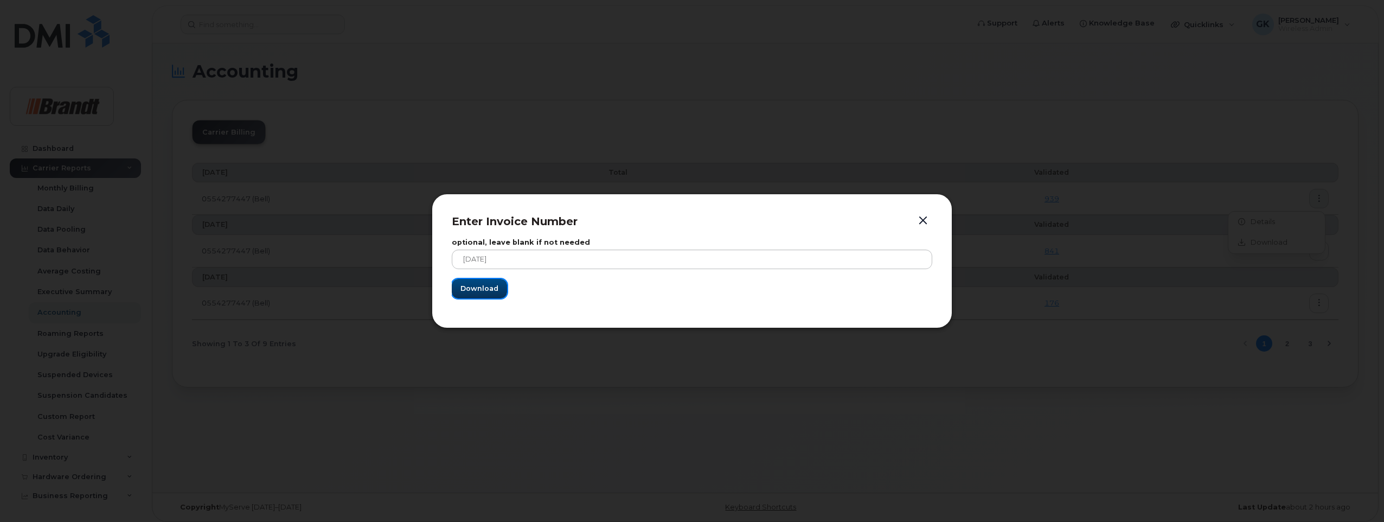
click at [482, 286] on span "Download" at bounding box center [480, 288] width 38 height 10
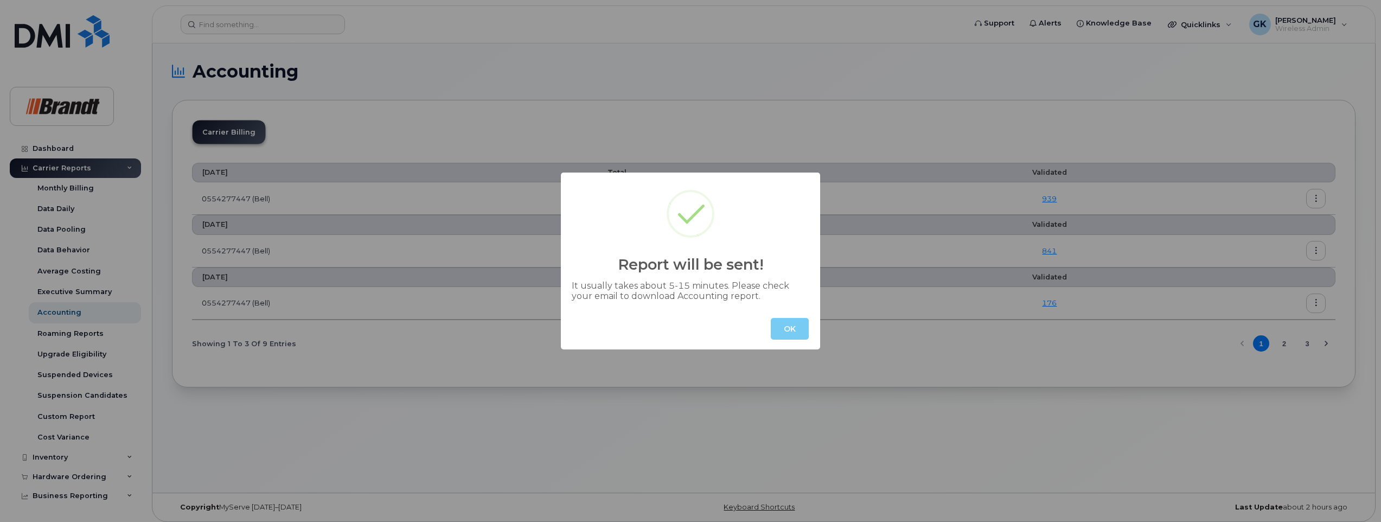
click at [783, 329] on button "OK" at bounding box center [790, 329] width 38 height 22
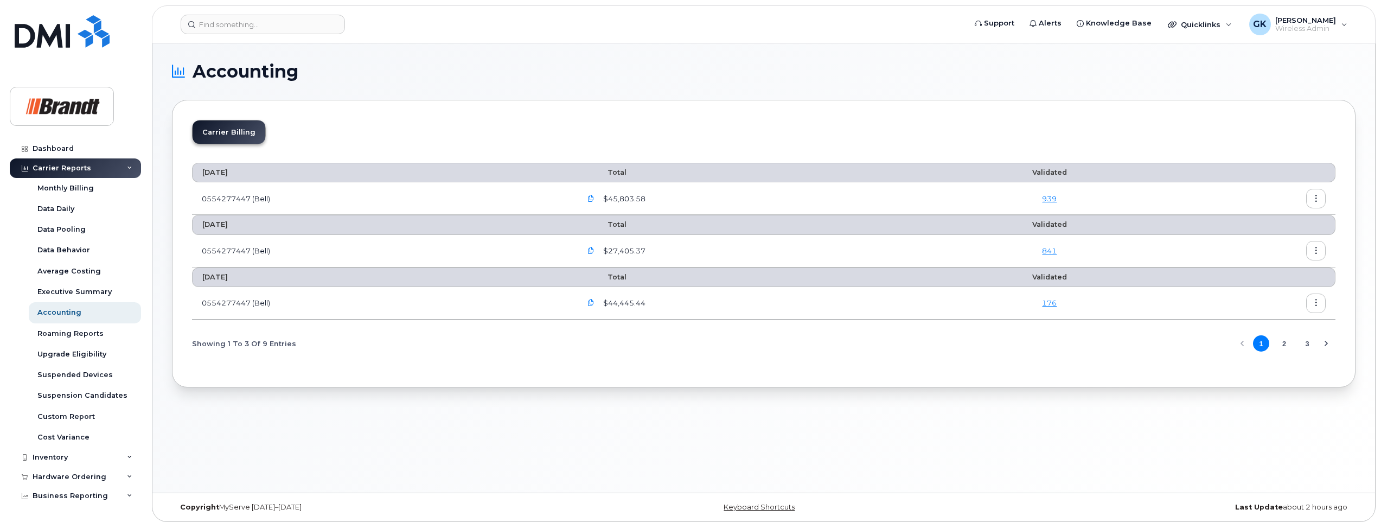
click at [1313, 196] on icon "button" at bounding box center [1316, 198] width 7 height 7
click at [1270, 244] on span "Download" at bounding box center [1266, 243] width 42 height 10
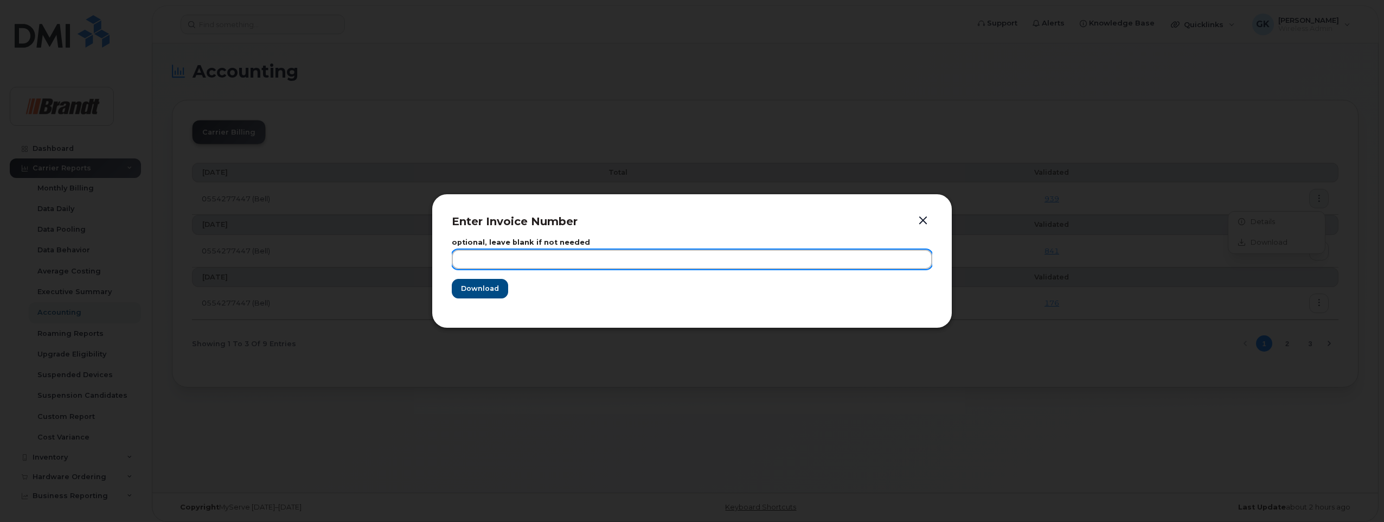
click at [701, 261] on input "text" at bounding box center [692, 260] width 481 height 20
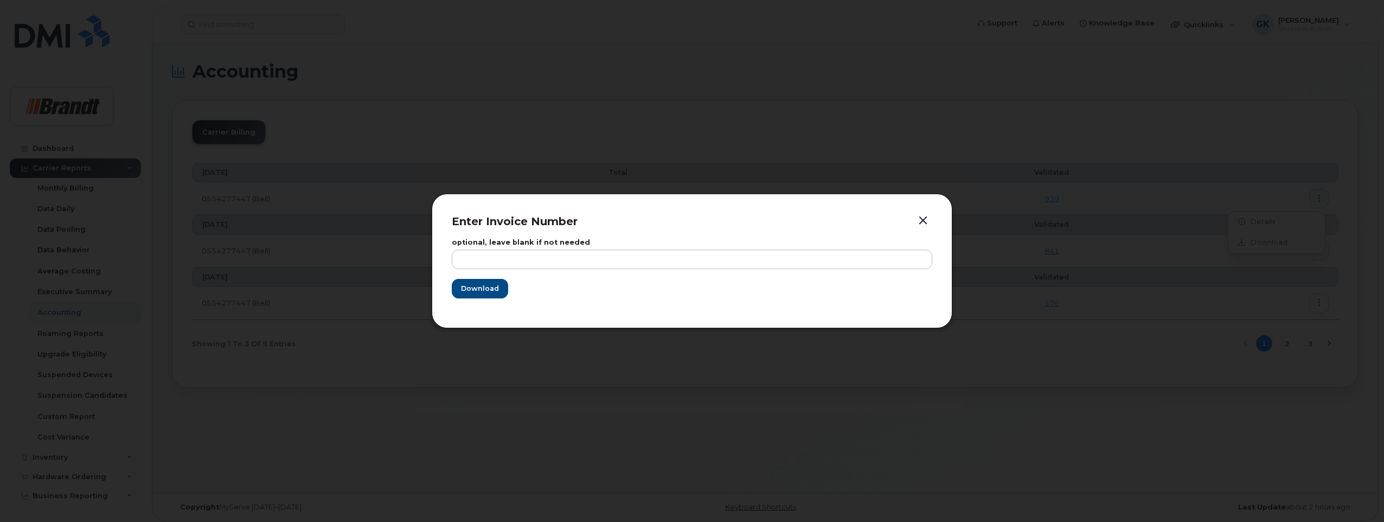
click at [921, 221] on button "button" at bounding box center [923, 220] width 16 height 15
